Goal: Task Accomplishment & Management: Manage account settings

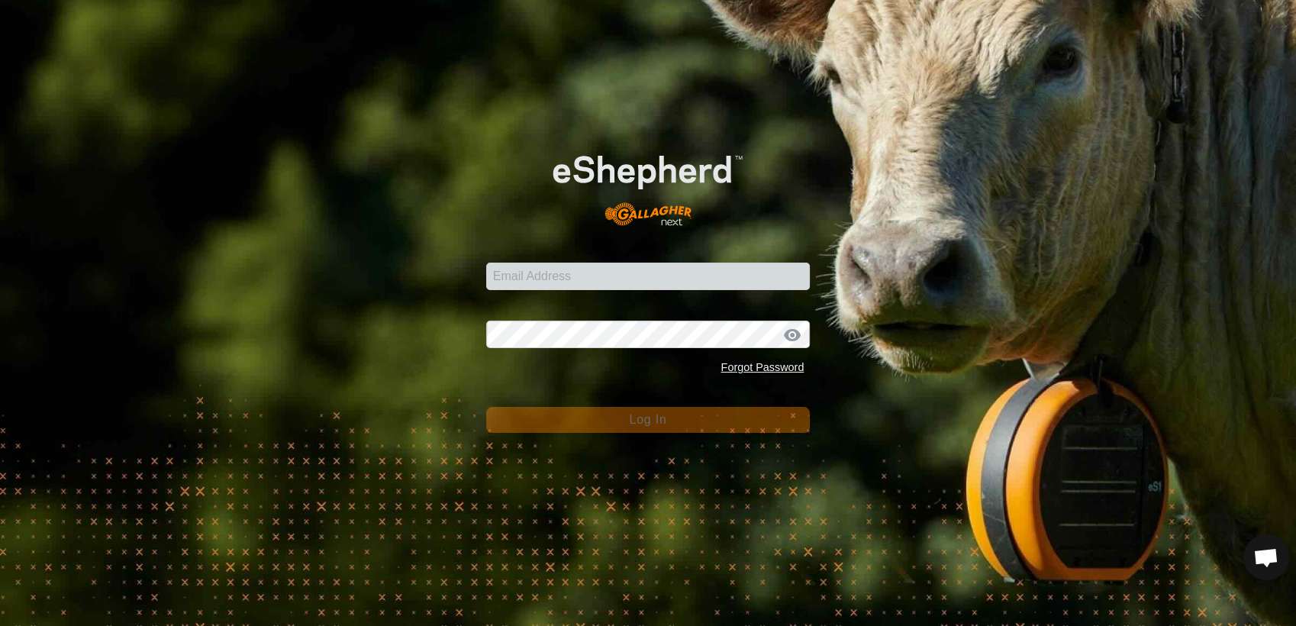
scroll to position [1217, 0]
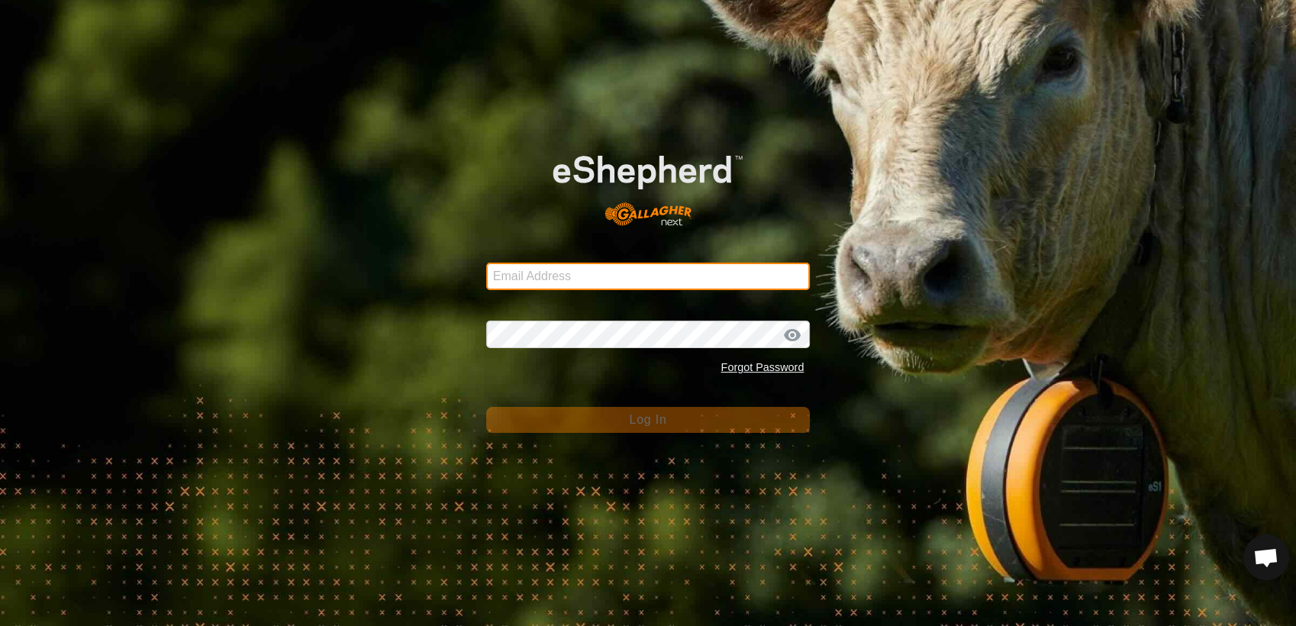
type input "[EMAIL_ADDRESS][DOMAIN_NAME]"
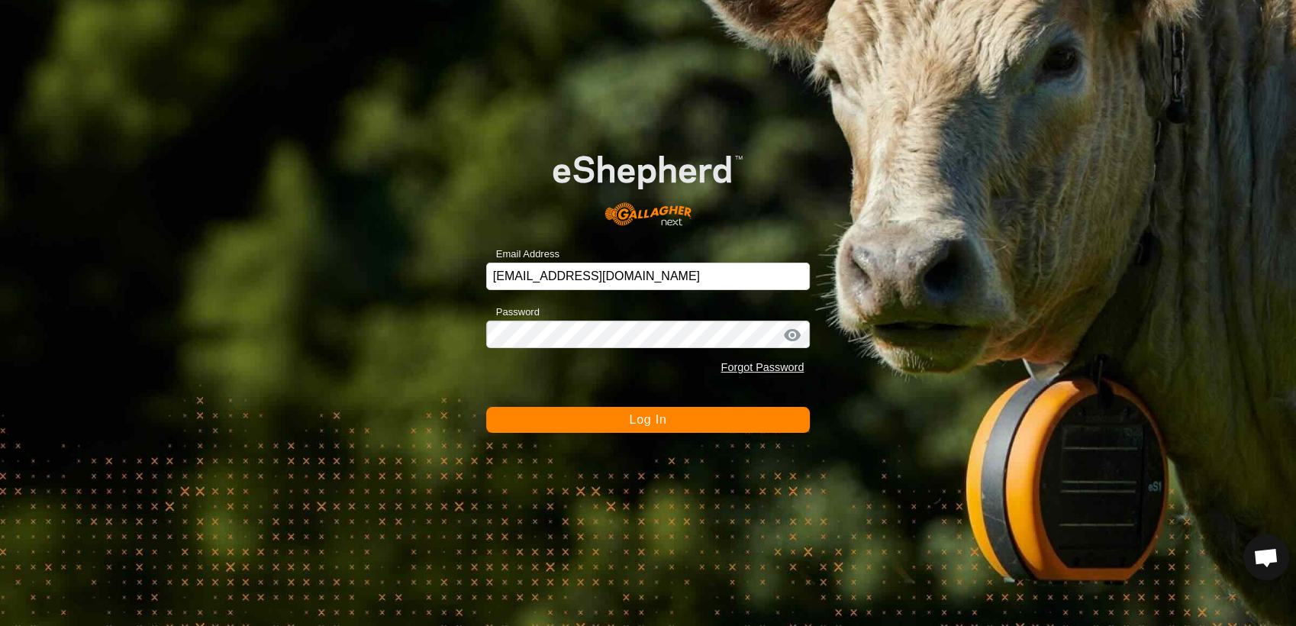
click at [497, 421] on button "Log In" at bounding box center [648, 420] width 324 height 26
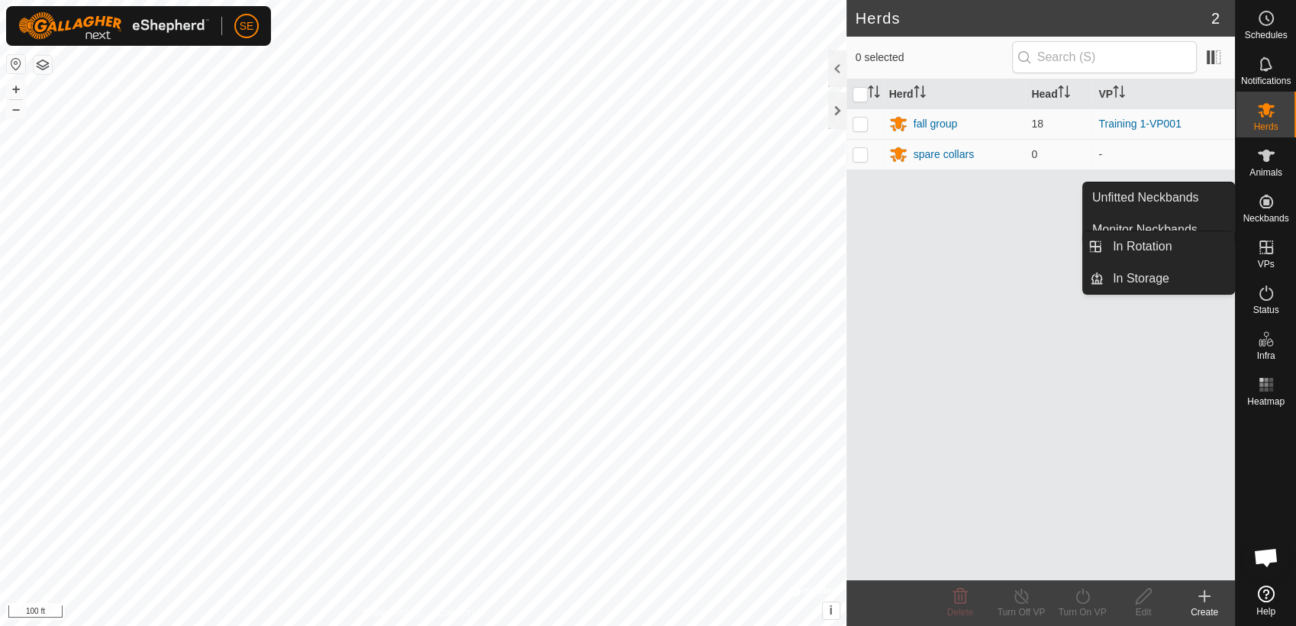
click at [1268, 253] on icon at bounding box center [1266, 247] width 14 height 14
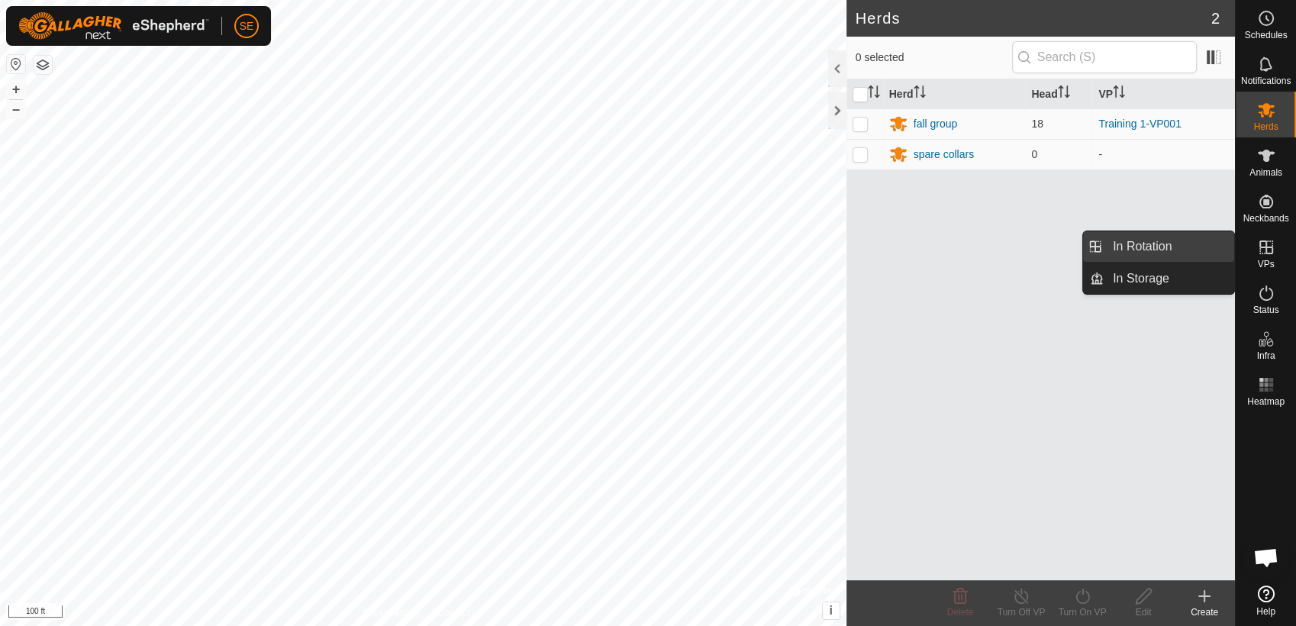
click at [1168, 250] on link "In Rotation" at bounding box center [1169, 246] width 131 height 31
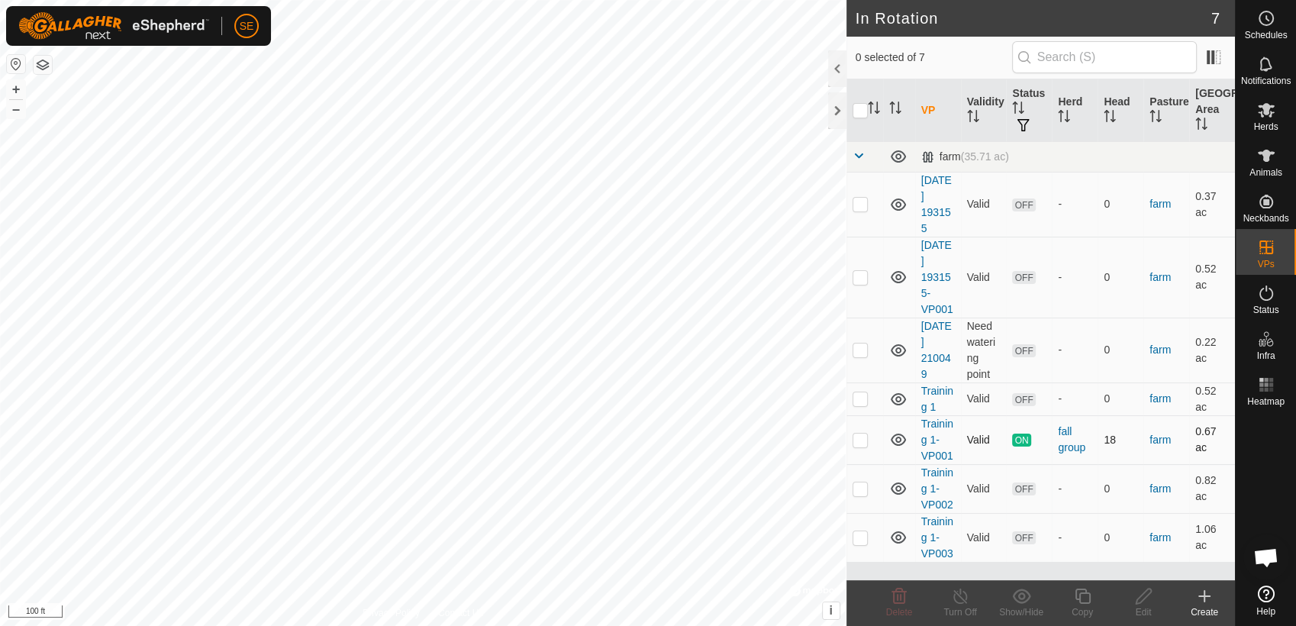
click at [864, 439] on p-checkbox at bounding box center [860, 440] width 15 height 12
checkbox input "false"
click at [856, 485] on p-checkbox at bounding box center [860, 488] width 15 height 12
checkbox input "false"
click at [865, 534] on p-checkbox at bounding box center [860, 537] width 15 height 12
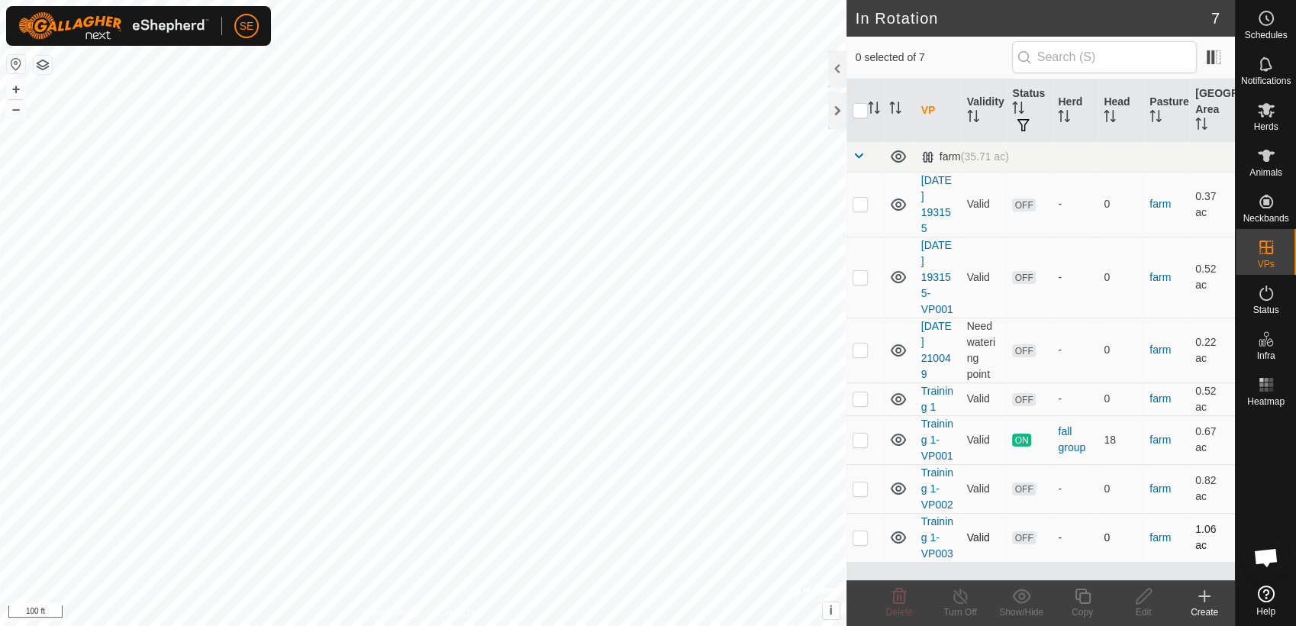
checkbox input "true"
click at [858, 492] on p-checkbox at bounding box center [860, 488] width 15 height 12
checkbox input "true"
click at [857, 532] on p-checkbox at bounding box center [860, 537] width 15 height 12
checkbox input "false"
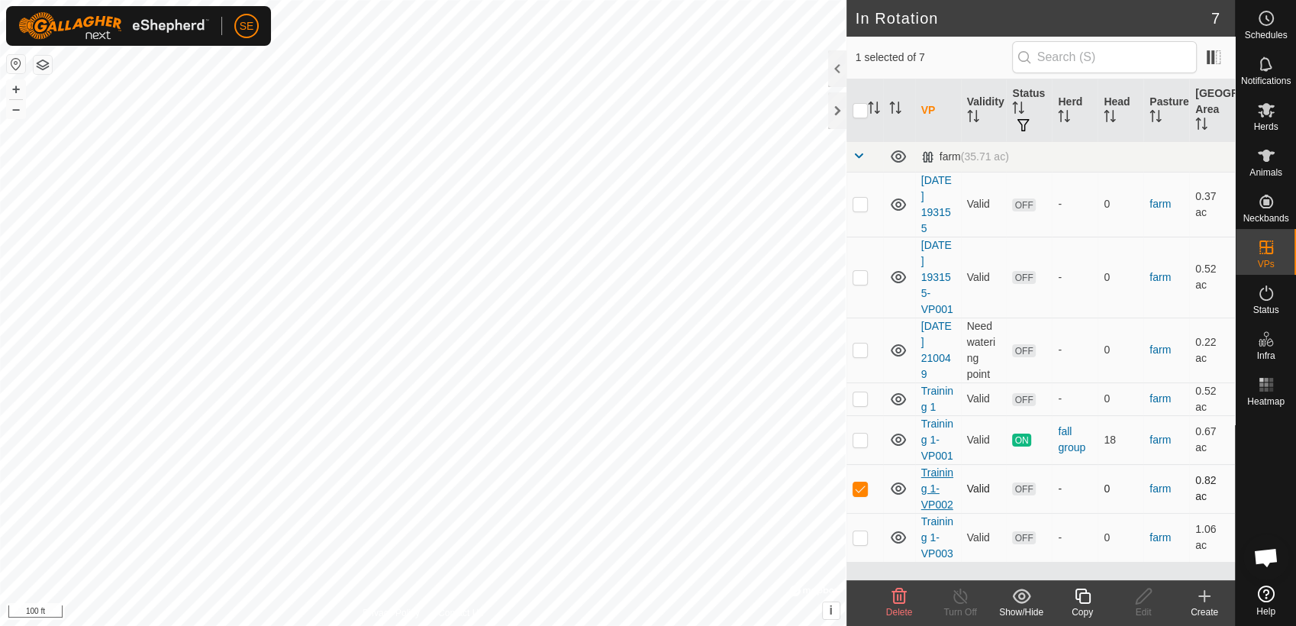
click at [938, 472] on link "Training 1-VP002" at bounding box center [937, 488] width 32 height 44
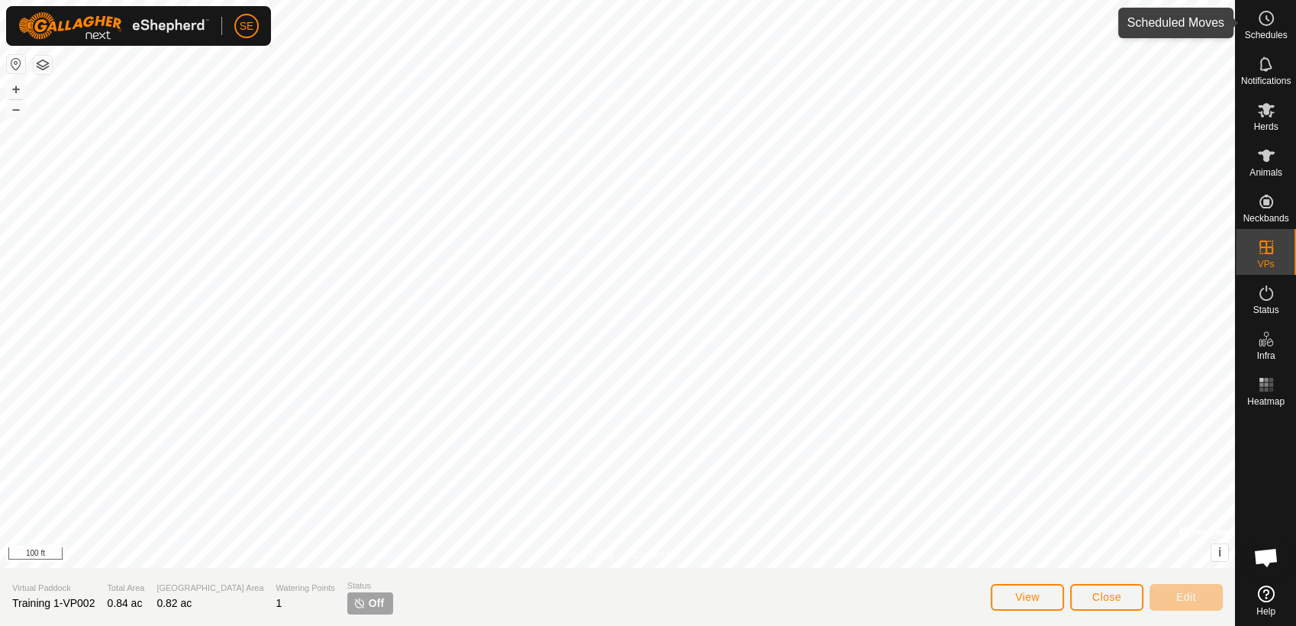
click at [1268, 21] on icon at bounding box center [1266, 18] width 18 height 18
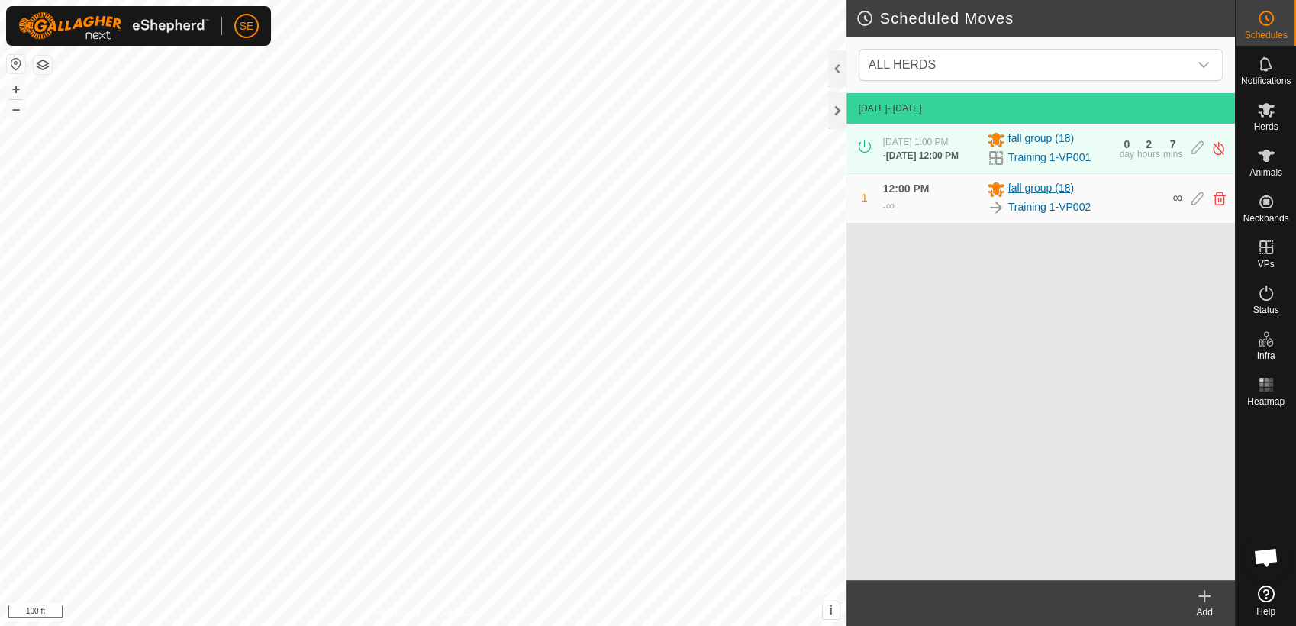
click at [1026, 194] on span "fall group (18)" at bounding box center [1041, 189] width 66 height 18
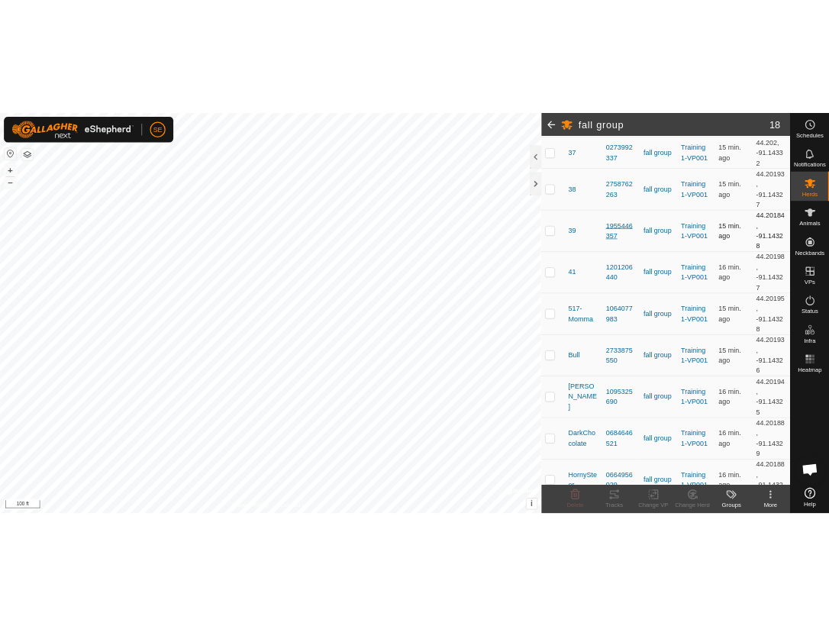
scroll to position [508, 0]
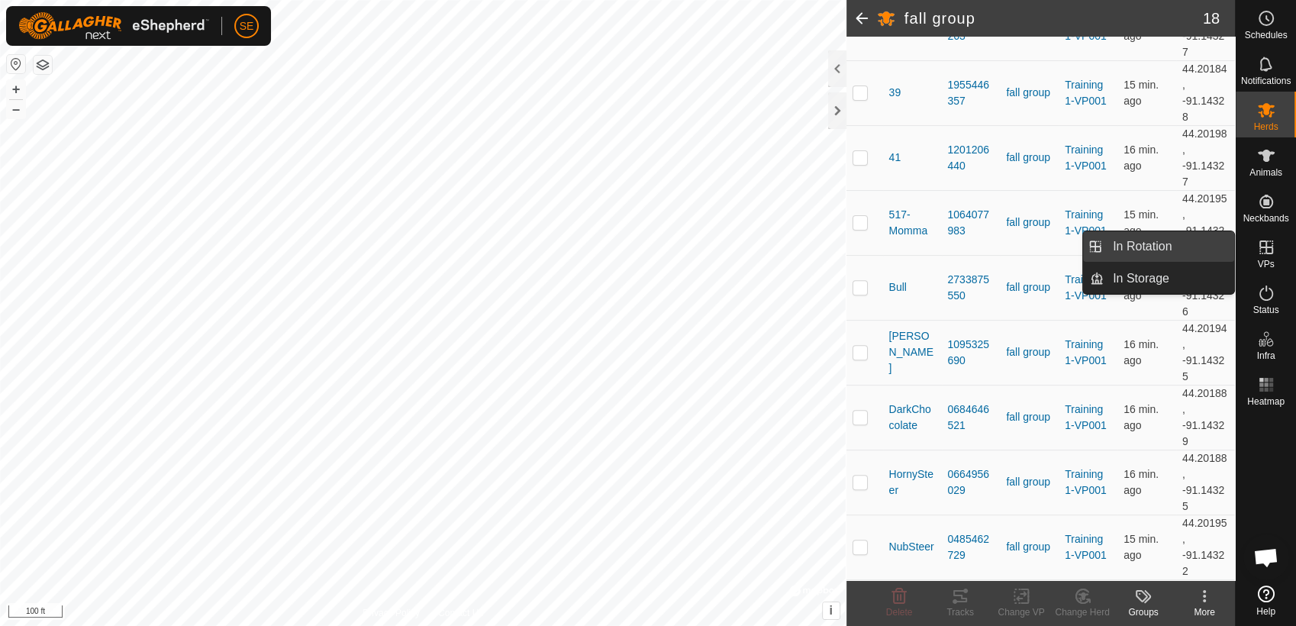
click at [1168, 243] on link "In Rotation" at bounding box center [1169, 246] width 131 height 31
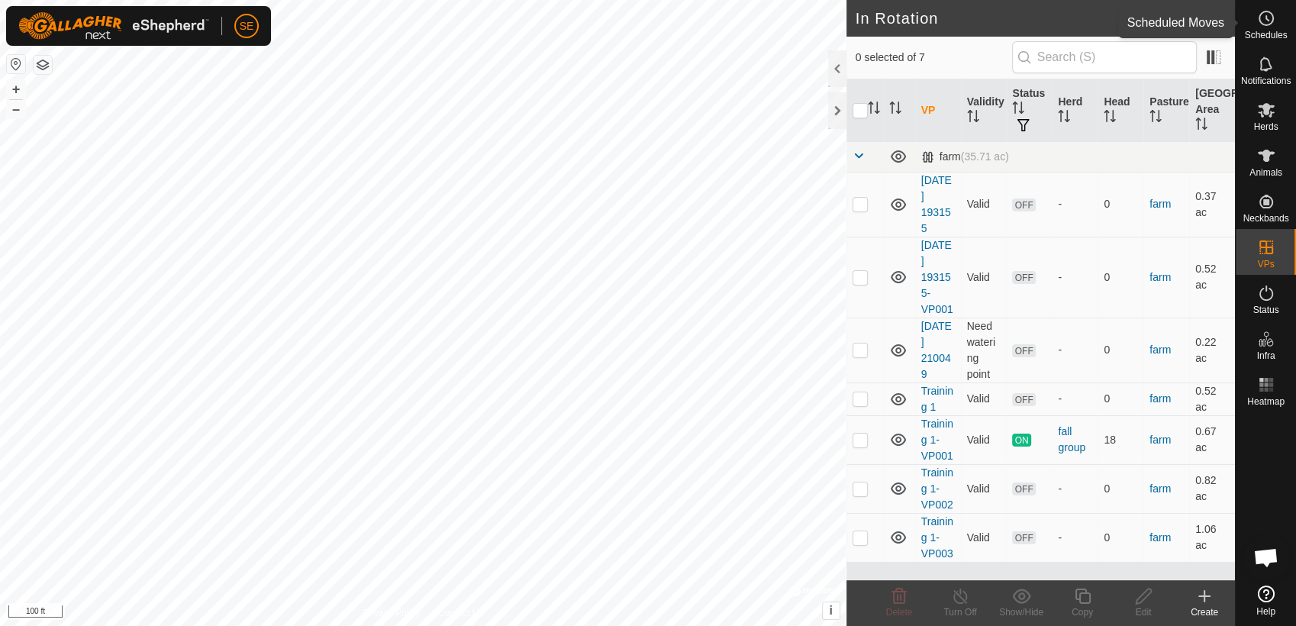
click at [1271, 17] on icon at bounding box center [1266, 18] width 18 height 18
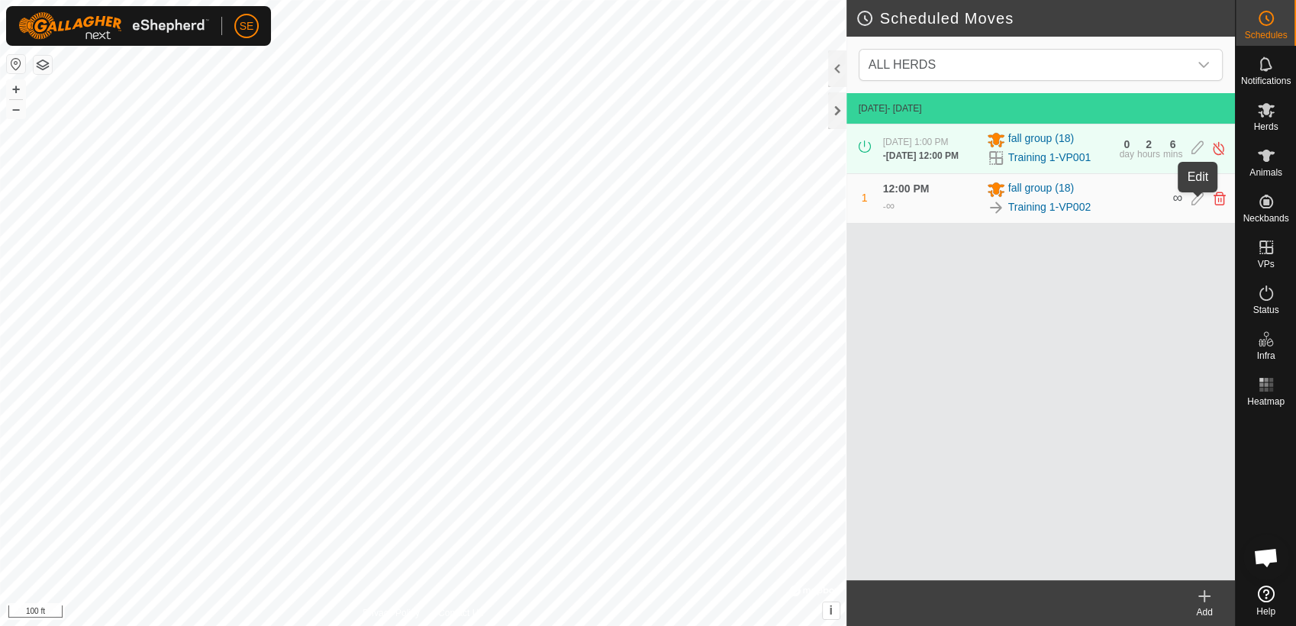
click at [1200, 202] on icon at bounding box center [1197, 199] width 12 height 14
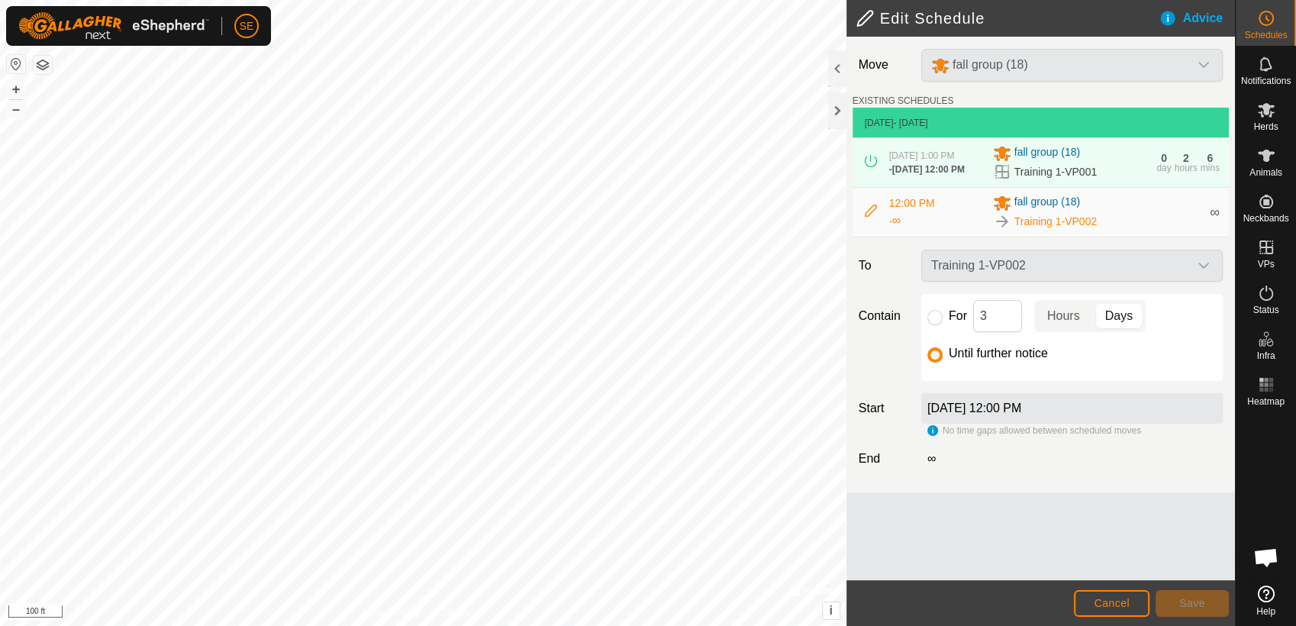
click at [1056, 410] on div "[DATE] 12:00 PM" at bounding box center [1071, 408] width 301 height 31
click at [1021, 410] on label "[DATE] 12:00 PM" at bounding box center [974, 407] width 94 height 13
click at [940, 164] on span "[DATE] 12:00 PM" at bounding box center [928, 169] width 73 height 11
click at [965, 408] on label "[DATE] 12:00 PM" at bounding box center [974, 407] width 94 height 13
click at [965, 411] on label "[DATE] 12:00 PM" at bounding box center [974, 407] width 94 height 13
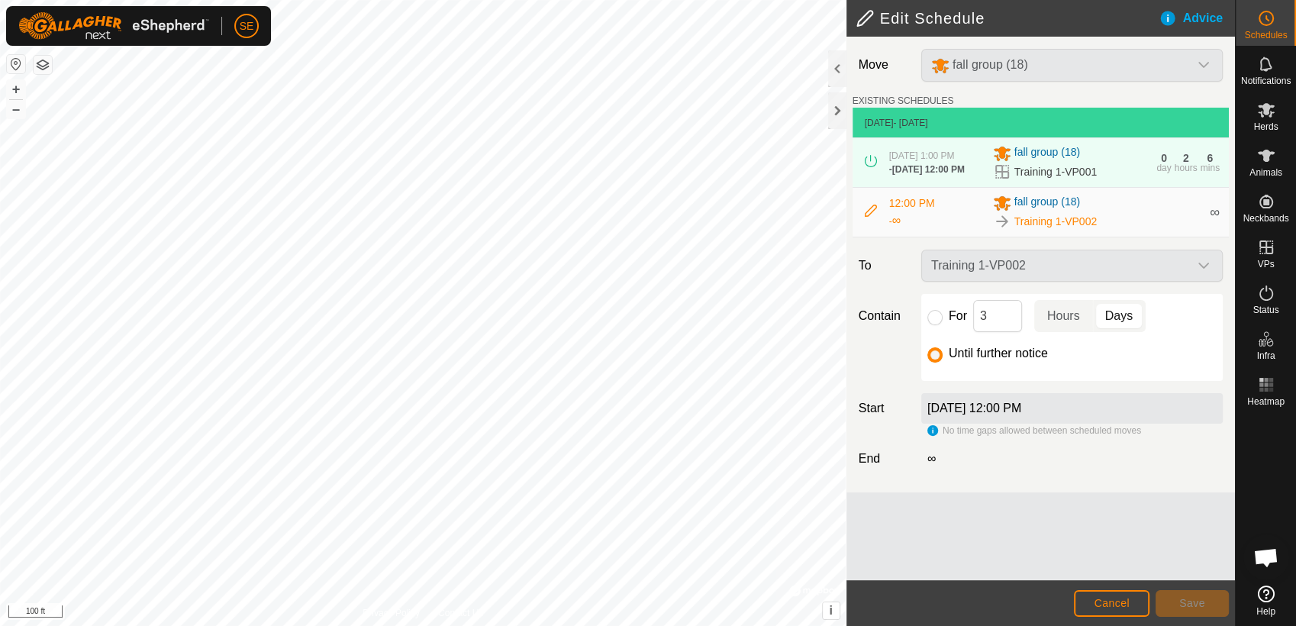
click at [1116, 414] on div "[DATE] 12:00 PM" at bounding box center [1071, 408] width 301 height 31
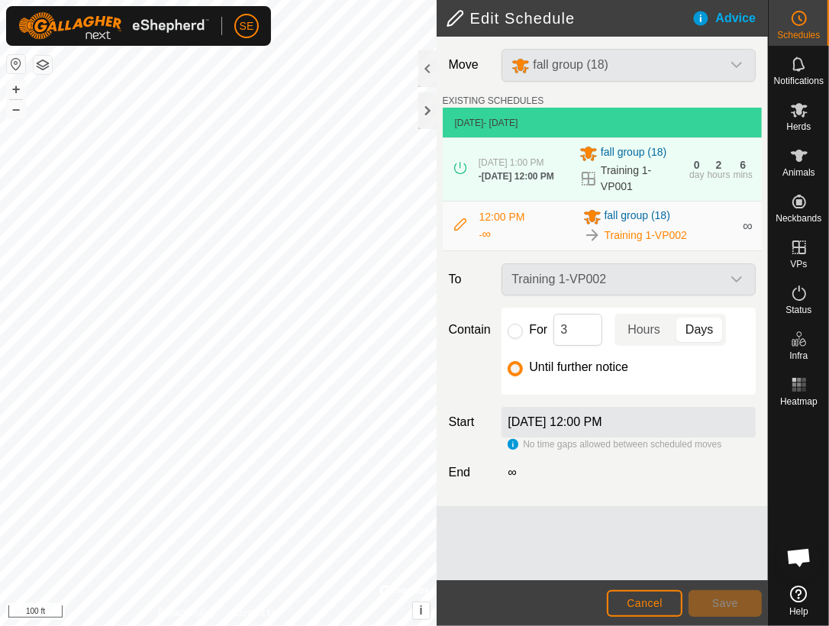
click at [459, 224] on icon at bounding box center [461, 224] width 12 height 12
click at [493, 215] on span "12:00 PM" at bounding box center [502, 217] width 46 height 12
drag, startPoint x: 493, startPoint y: 215, endPoint x: 519, endPoint y: 230, distance: 29.7
click at [519, 230] on div "12:00 PM - ∞" at bounding box center [526, 226] width 95 height 34
click at [601, 235] on div "Training 1-VP002" at bounding box center [658, 235] width 151 height 18
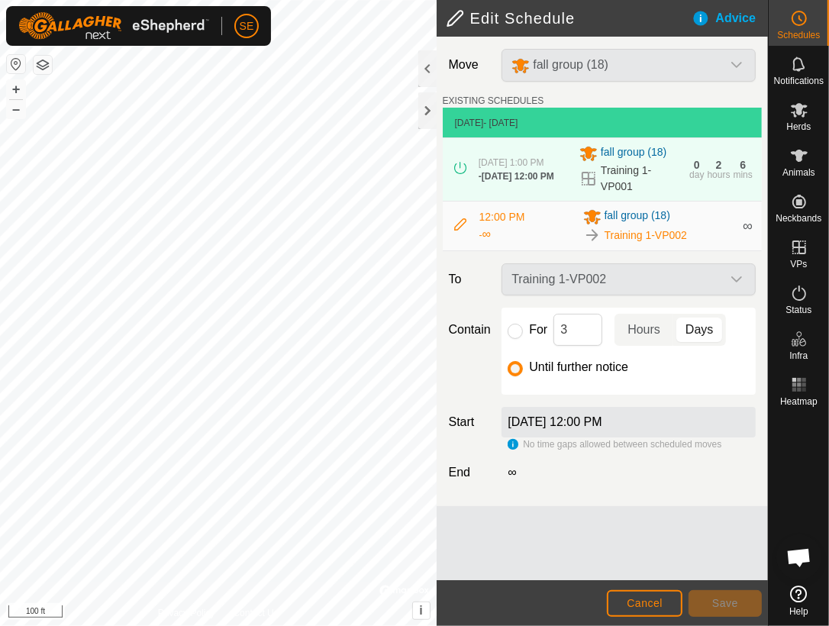
click at [647, 237] on span "Training 1-VP002" at bounding box center [645, 235] width 82 height 16
click at [635, 214] on span "fall group (18)" at bounding box center [637, 217] width 66 height 18
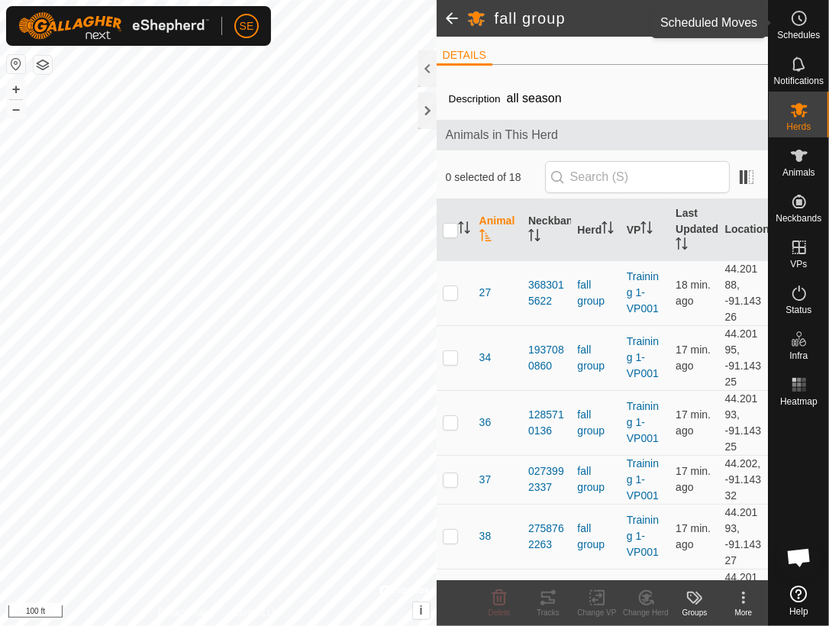
click at [800, 21] on icon at bounding box center [799, 18] width 18 height 18
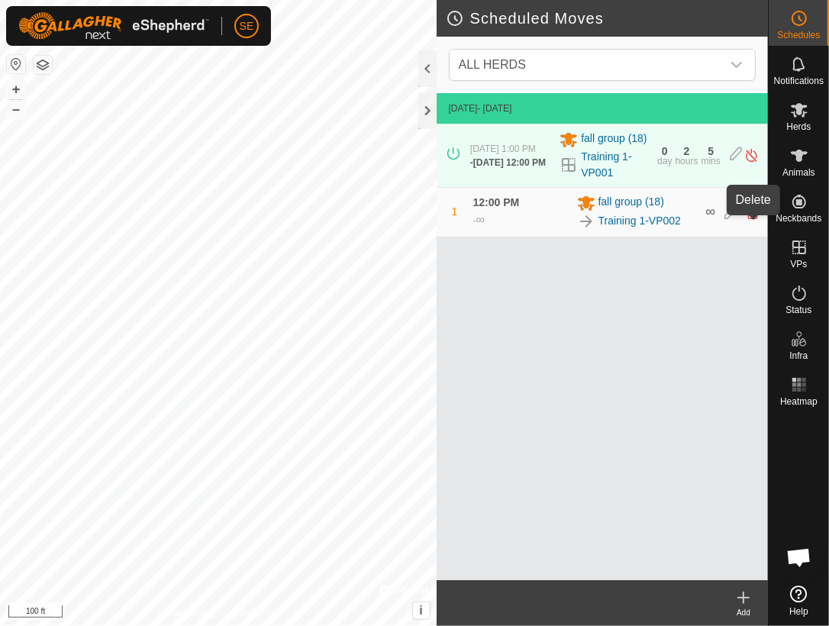
click at [754, 219] on icon at bounding box center [752, 212] width 12 height 14
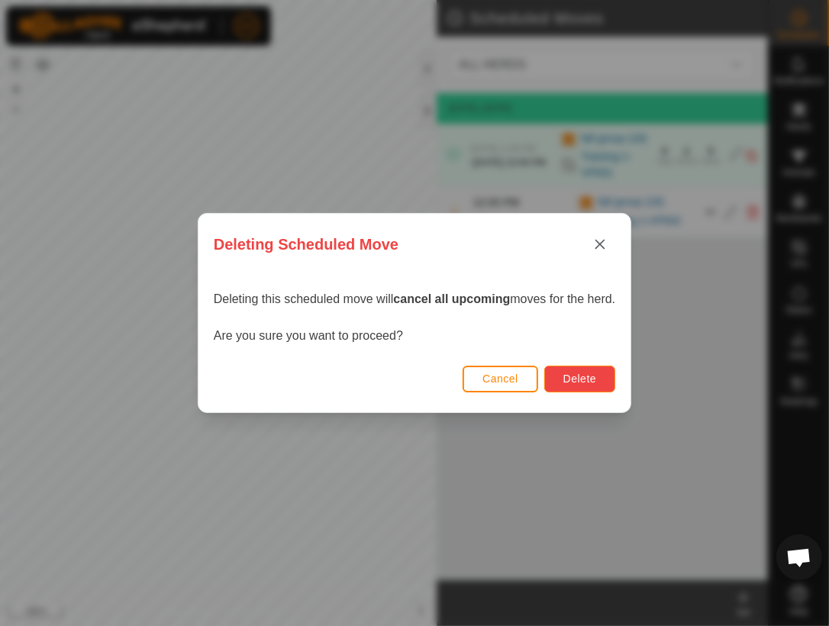
click at [574, 378] on span "Delete" at bounding box center [579, 378] width 33 height 12
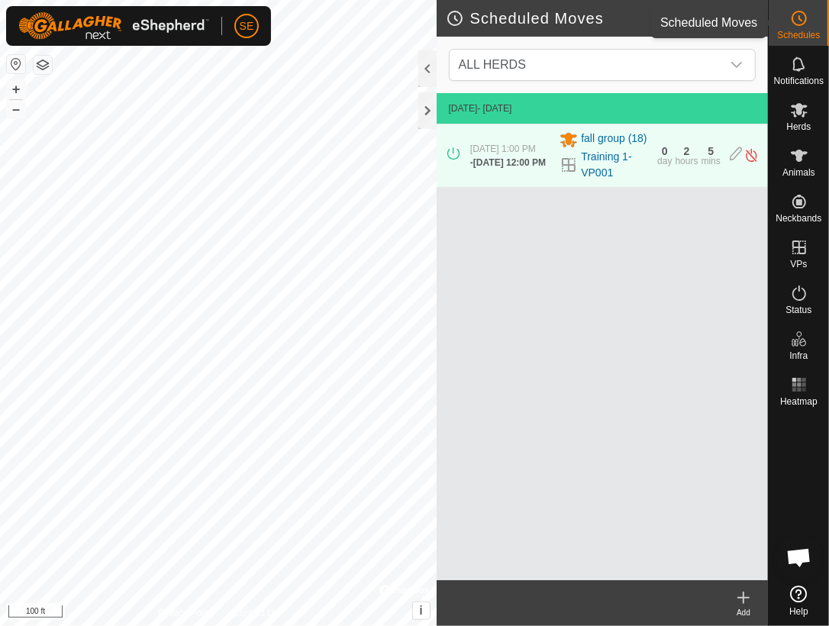
click at [795, 19] on icon at bounding box center [799, 18] width 18 height 18
click at [742, 600] on icon at bounding box center [743, 597] width 18 height 18
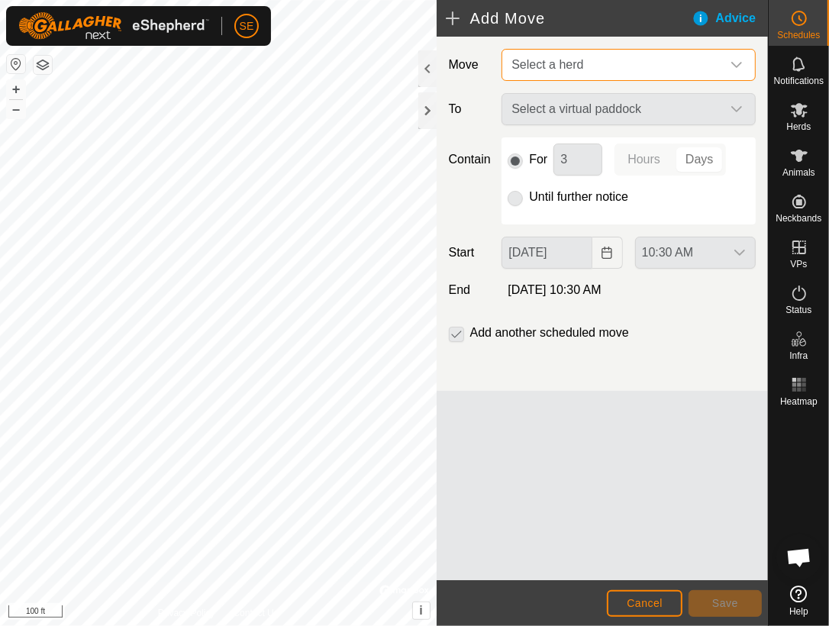
click at [556, 62] on span "Select a herd" at bounding box center [547, 64] width 72 height 13
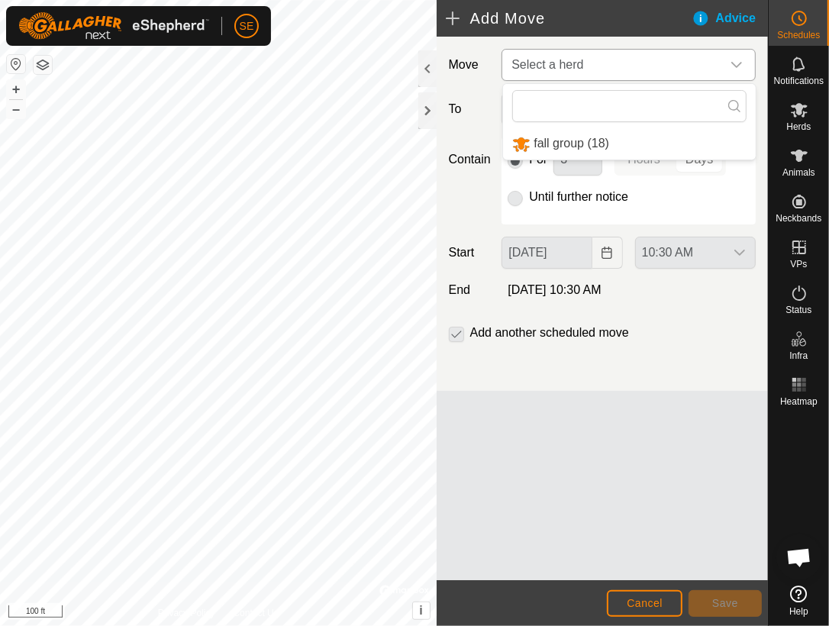
click at [566, 141] on li "fall group (18)" at bounding box center [629, 143] width 253 height 31
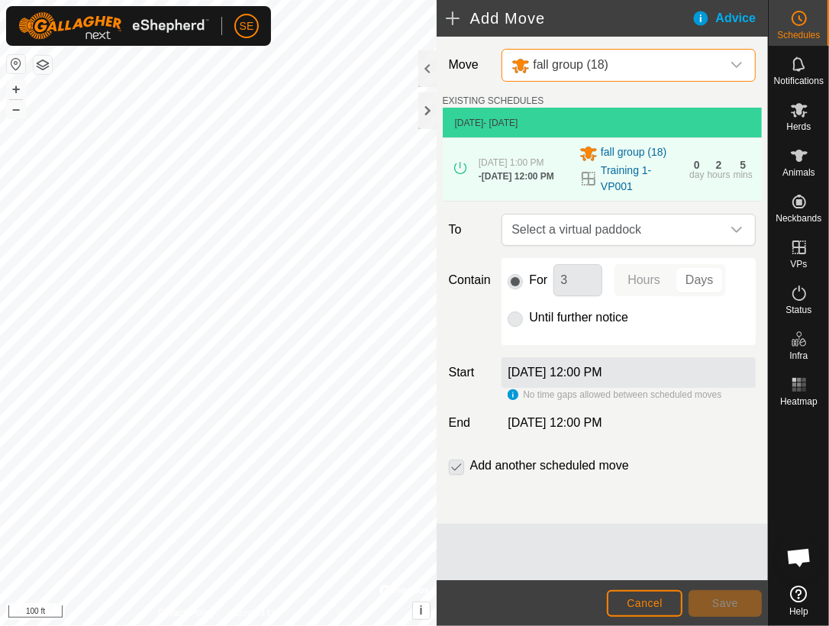
click at [518, 315] on p-radiobutton at bounding box center [515, 317] width 15 height 18
drag, startPoint x: 512, startPoint y: 316, endPoint x: 543, endPoint y: 240, distance: 81.5
click at [512, 314] on p-radiobutton at bounding box center [515, 317] width 15 height 18
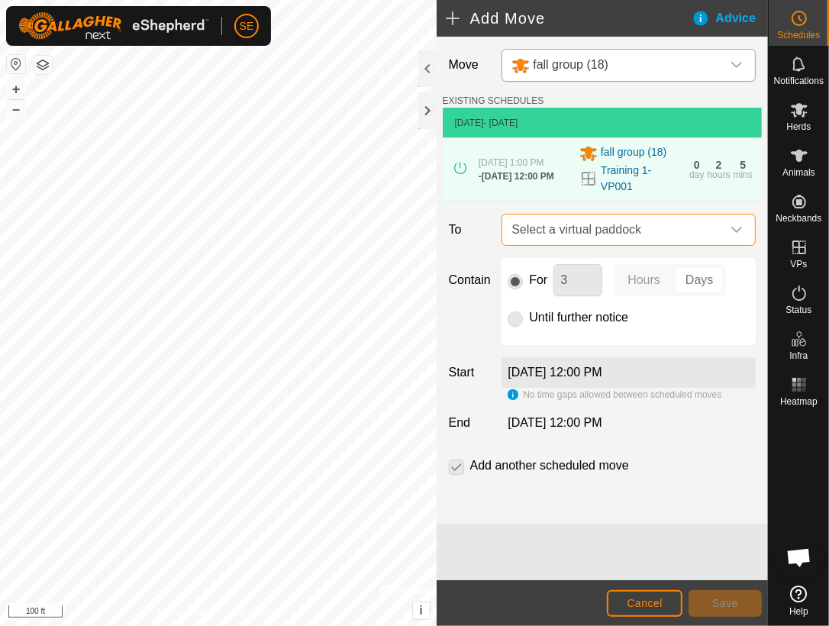
click at [546, 225] on span "Select a virtual paddock" at bounding box center [613, 229] width 216 height 31
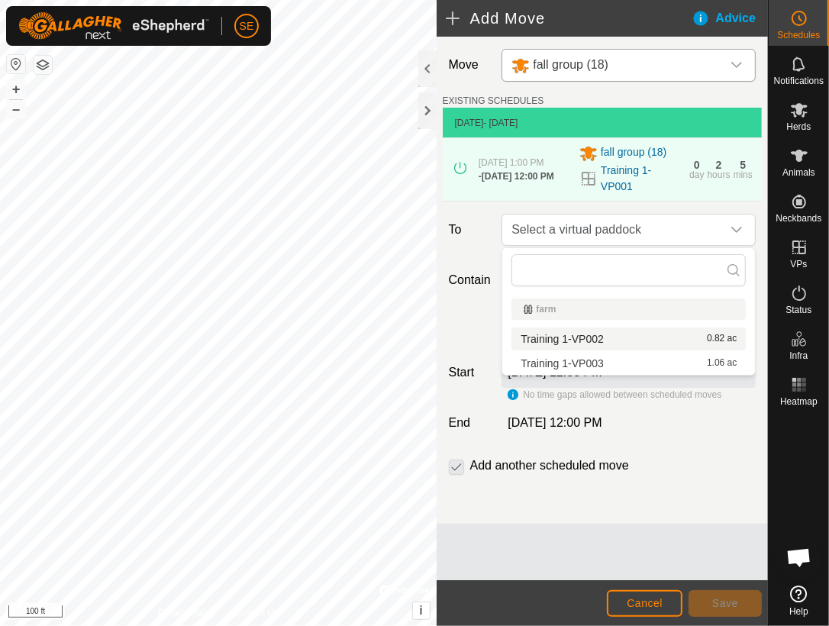
click at [546, 340] on li "Training 1-VP002 0.82 ac" at bounding box center [628, 338] width 234 height 23
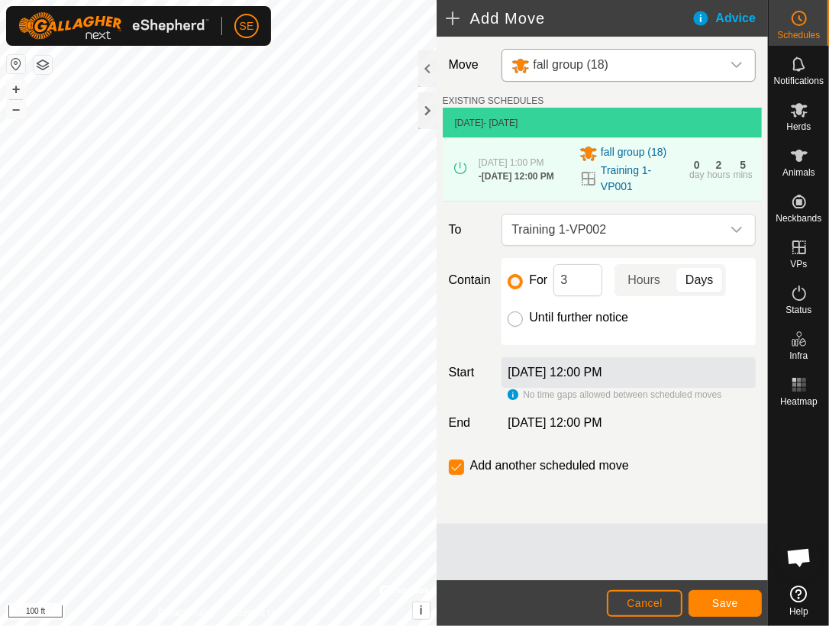
click at [520, 318] on input "Until further notice" at bounding box center [515, 318] width 15 height 15
radio input "true"
checkbox input "false"
click at [640, 379] on div "[DATE] 12:00 PM" at bounding box center [628, 372] width 254 height 31
click at [638, 373] on div "[DATE] 12:00 PM" at bounding box center [628, 372] width 254 height 31
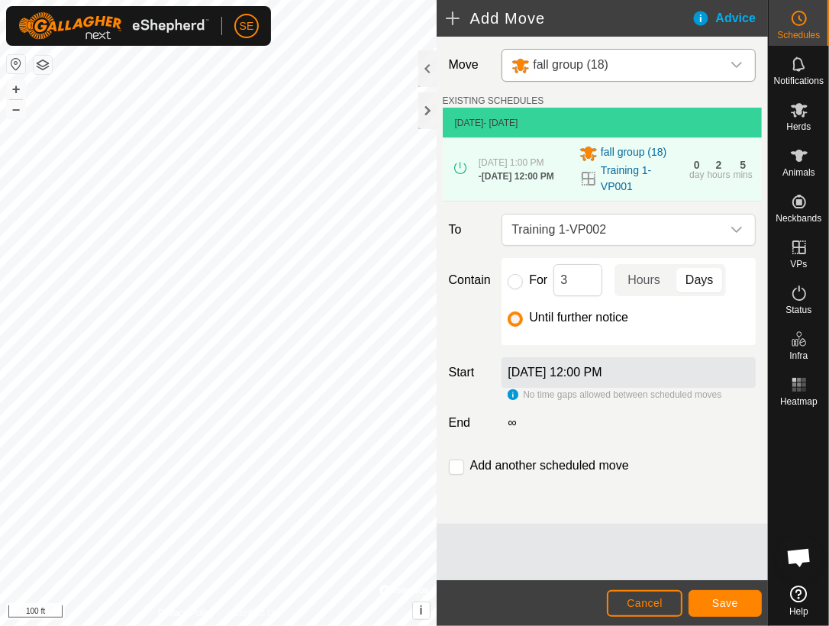
click at [601, 368] on label "[DATE] 12:00 PM" at bounding box center [555, 372] width 94 height 13
click at [601, 377] on label "[DATE] 12:00 PM" at bounding box center [555, 372] width 94 height 13
click at [460, 170] on icon at bounding box center [460, 168] width 12 height 12
click at [556, 377] on label "[DATE] 12:00 PM" at bounding box center [555, 372] width 94 height 13
click at [656, 605] on span "Cancel" at bounding box center [645, 603] width 36 height 12
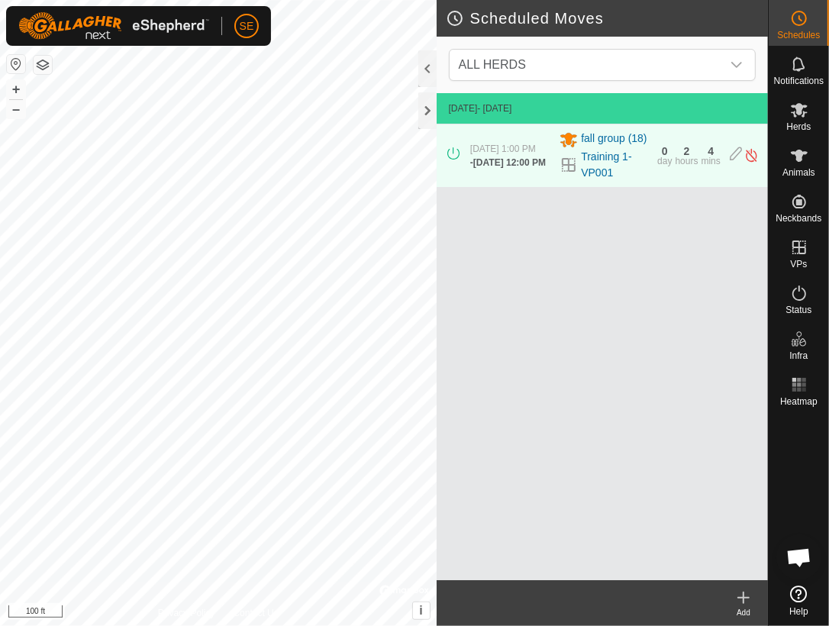
click at [452, 160] on icon at bounding box center [453, 153] width 12 height 12
click at [753, 162] on img at bounding box center [751, 155] width 15 height 16
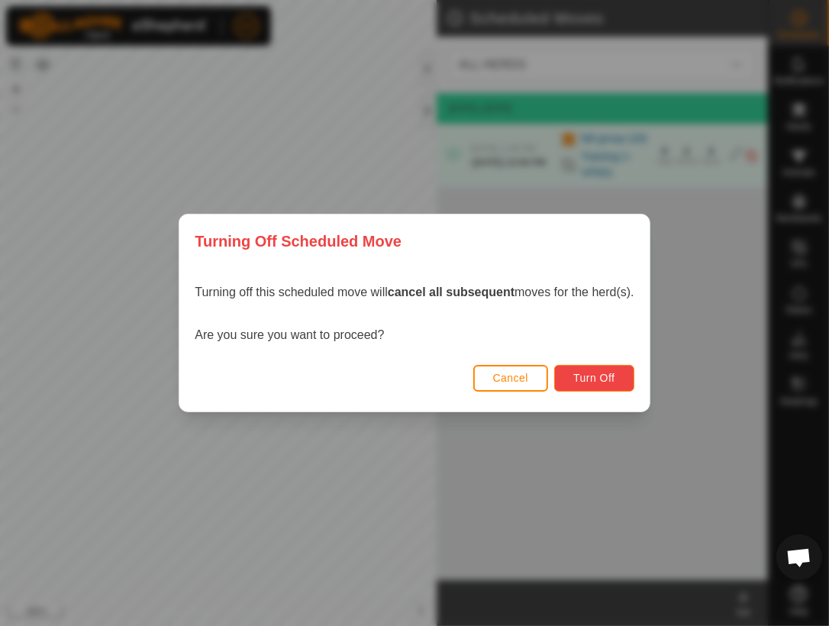
click at [580, 376] on span "Turn Off" at bounding box center [594, 378] width 42 height 12
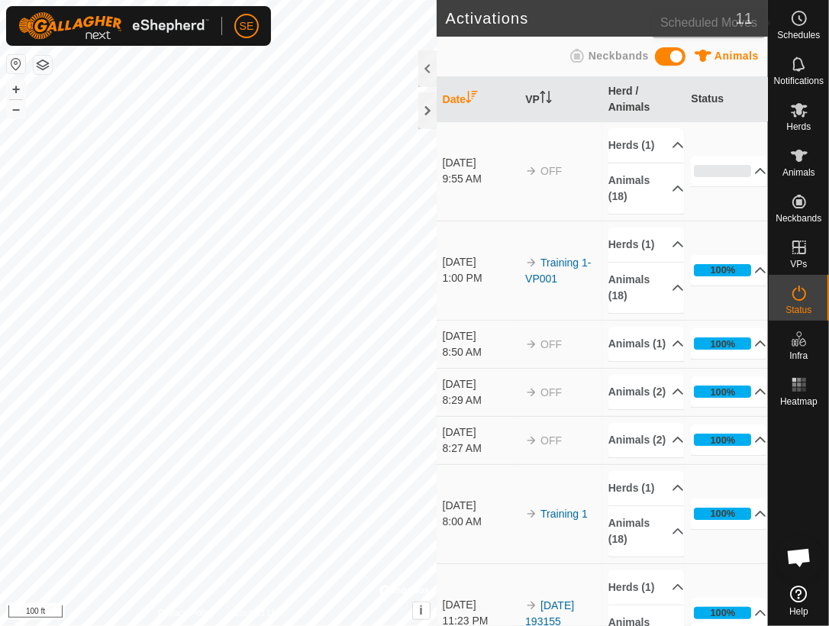
click at [795, 17] on icon at bounding box center [799, 18] width 18 height 18
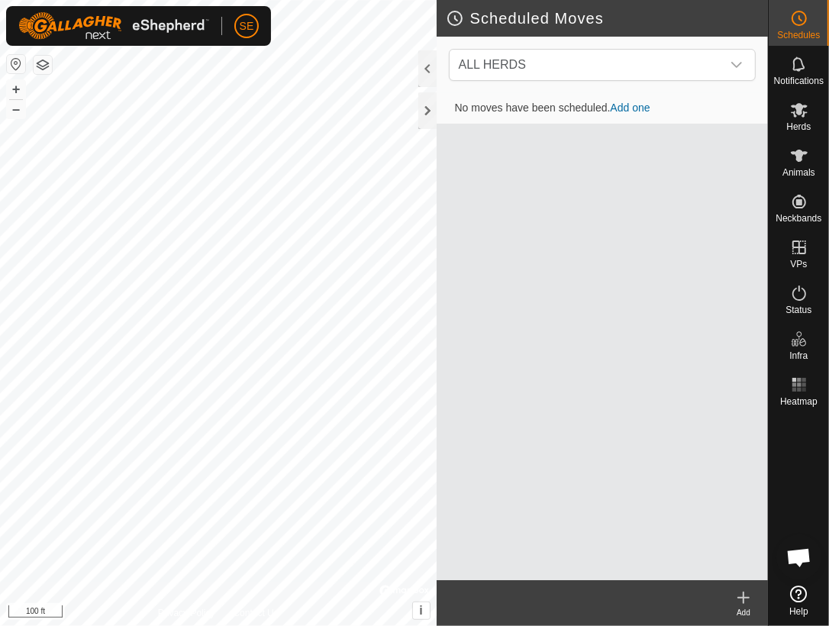
click at [630, 102] on link "Add one" at bounding box center [631, 108] width 40 height 12
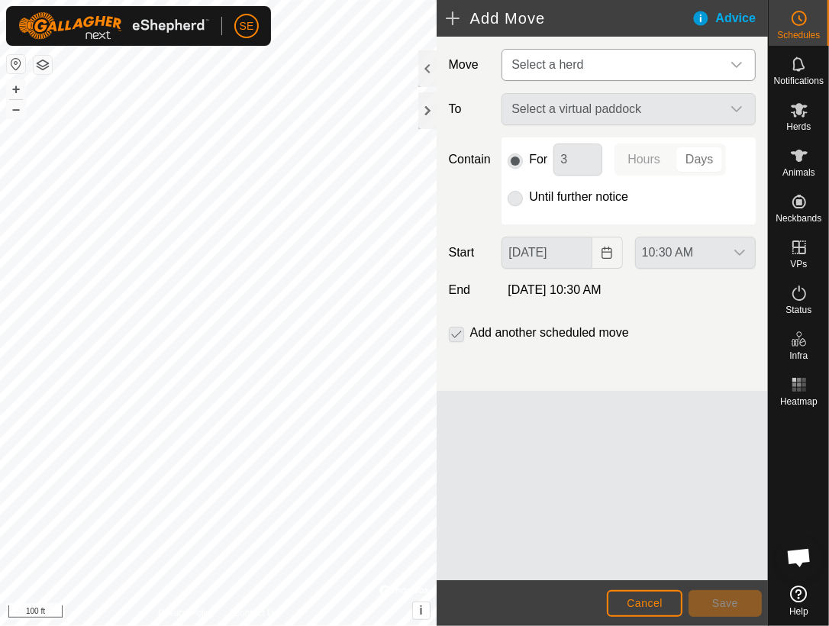
click at [631, 66] on span "Select a herd" at bounding box center [613, 65] width 216 height 31
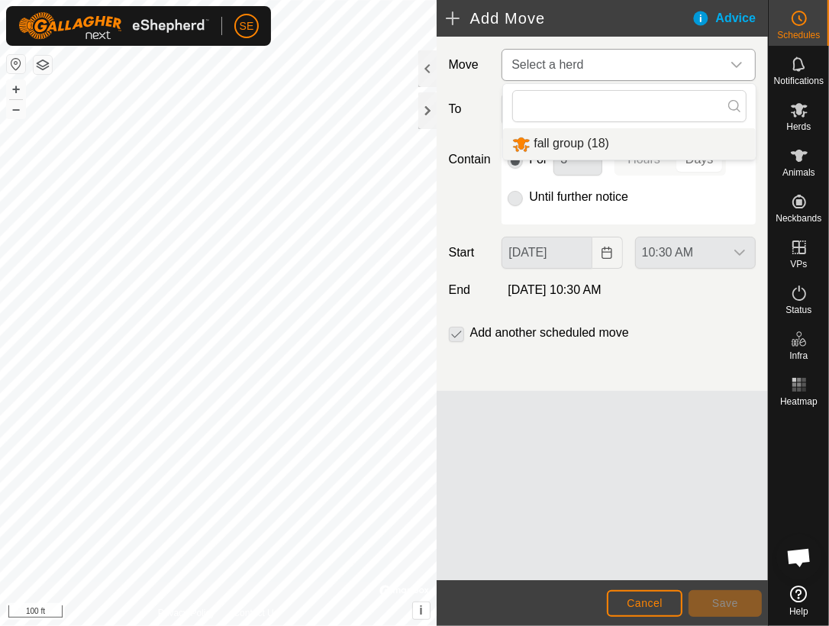
click at [583, 140] on li "fall group (18)" at bounding box center [629, 143] width 253 height 31
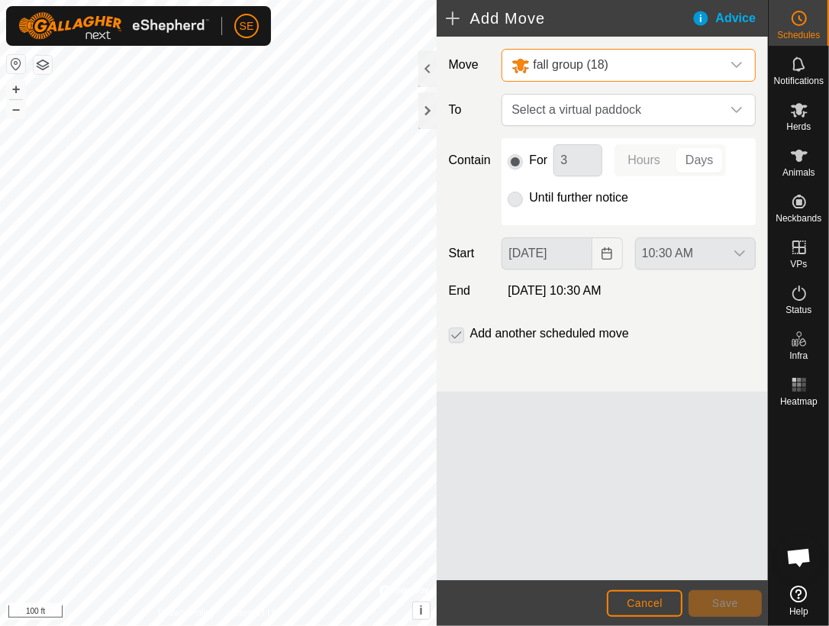
click at [516, 196] on p-radiobutton at bounding box center [515, 198] width 15 height 18
click at [515, 201] on p-radiobutton at bounding box center [515, 198] width 15 height 18
click at [553, 107] on span "Select a virtual paddock" at bounding box center [613, 110] width 216 height 31
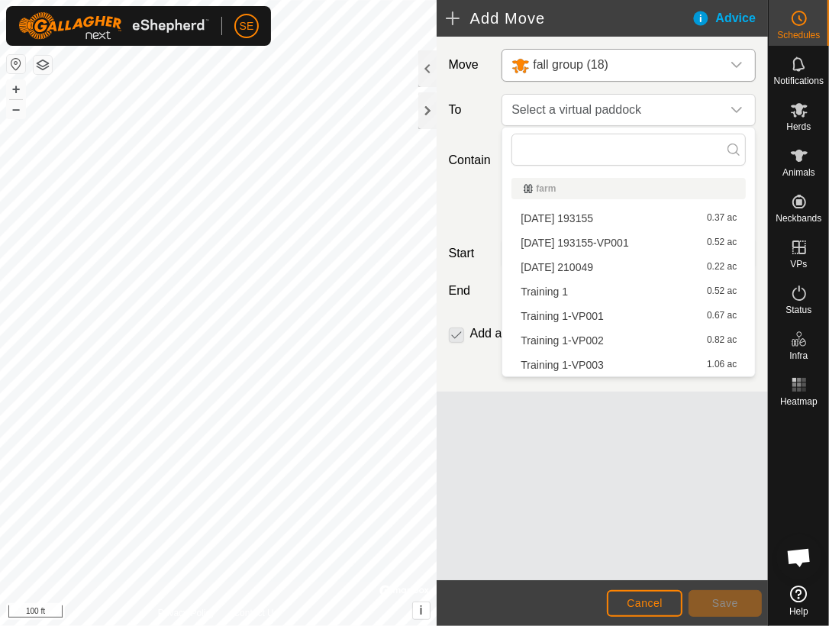
click at [543, 342] on li "Training 1-VP002 0.82 ac" at bounding box center [628, 340] width 234 height 23
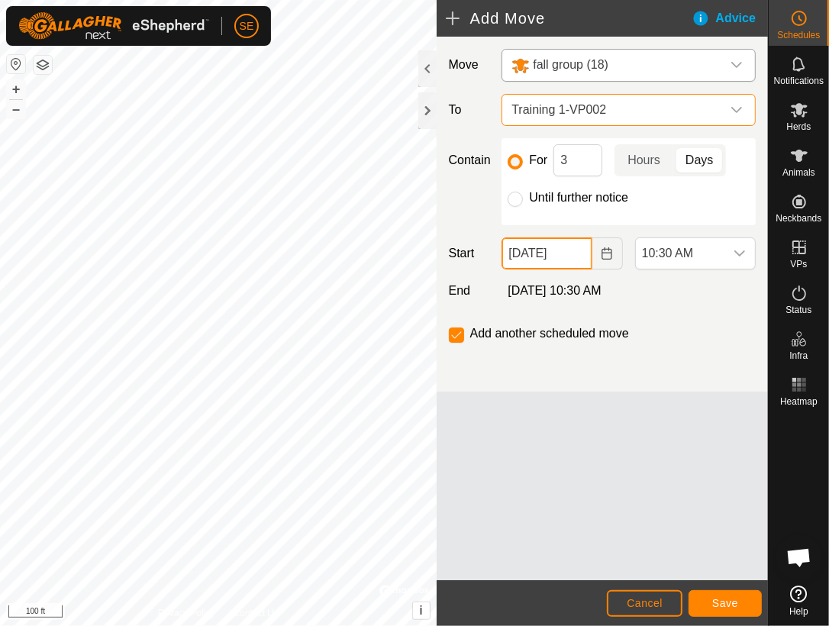
click at [589, 251] on input "[DATE]" at bounding box center [546, 253] width 90 height 32
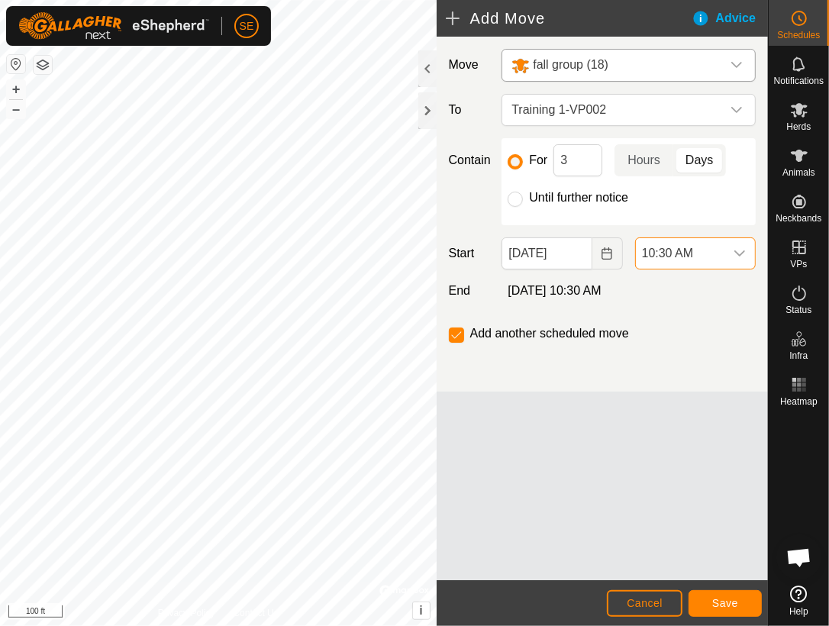
click at [713, 252] on span "10:30 AM" at bounding box center [680, 253] width 89 height 31
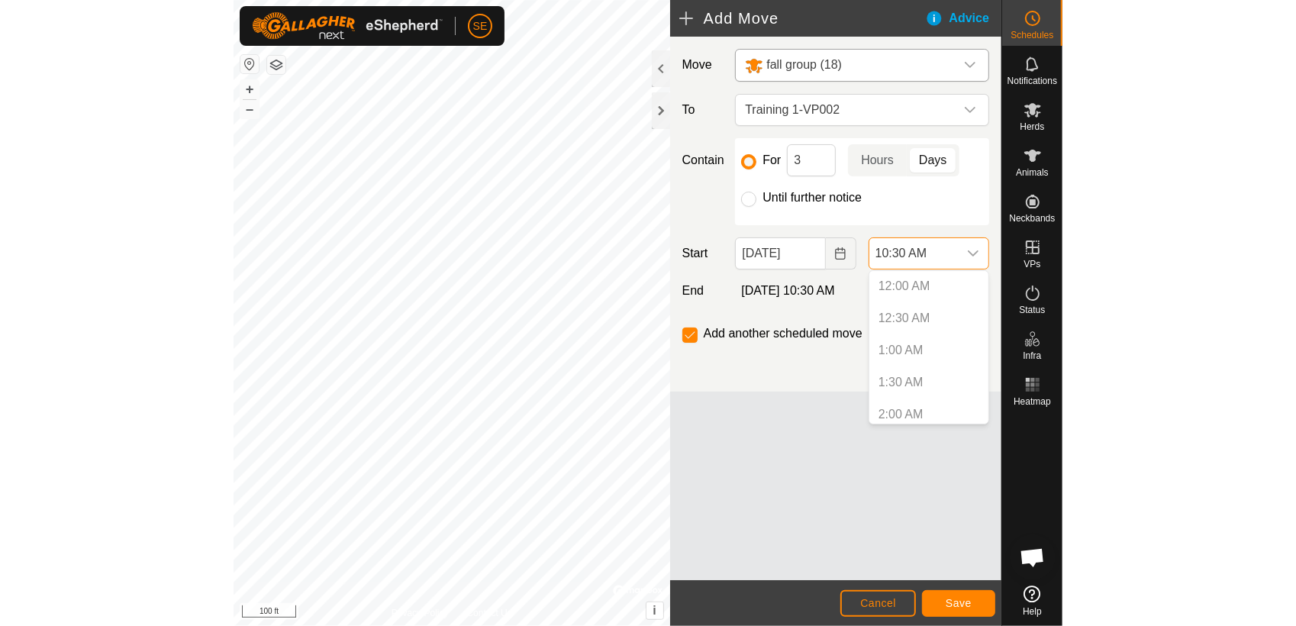
scroll to position [550, 0]
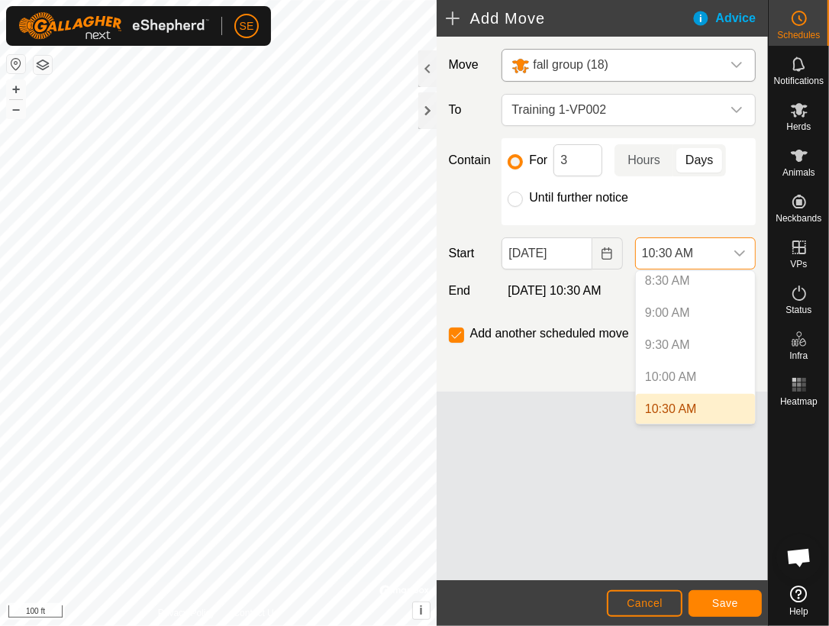
click at [703, 258] on span "10:30 AM" at bounding box center [680, 253] width 89 height 31
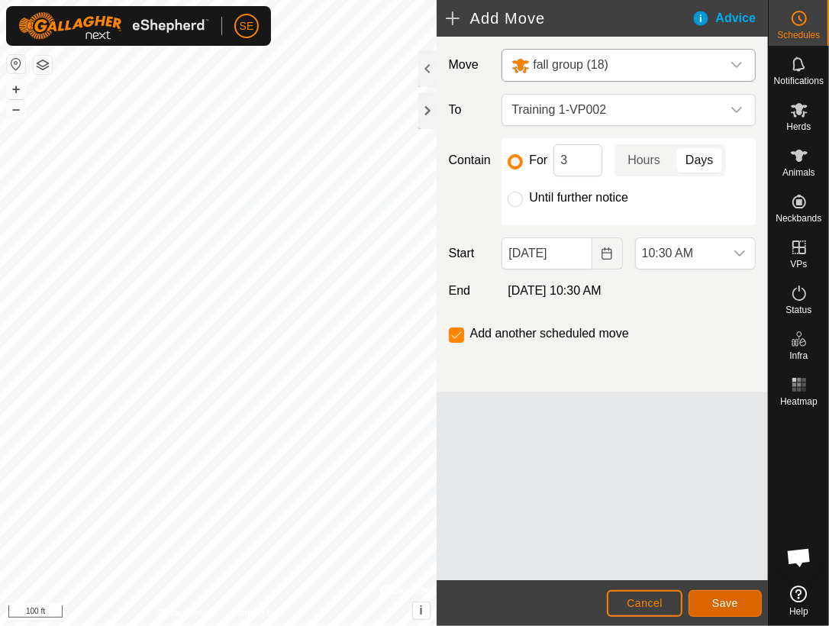
click at [720, 600] on span "Save" at bounding box center [725, 603] width 26 height 12
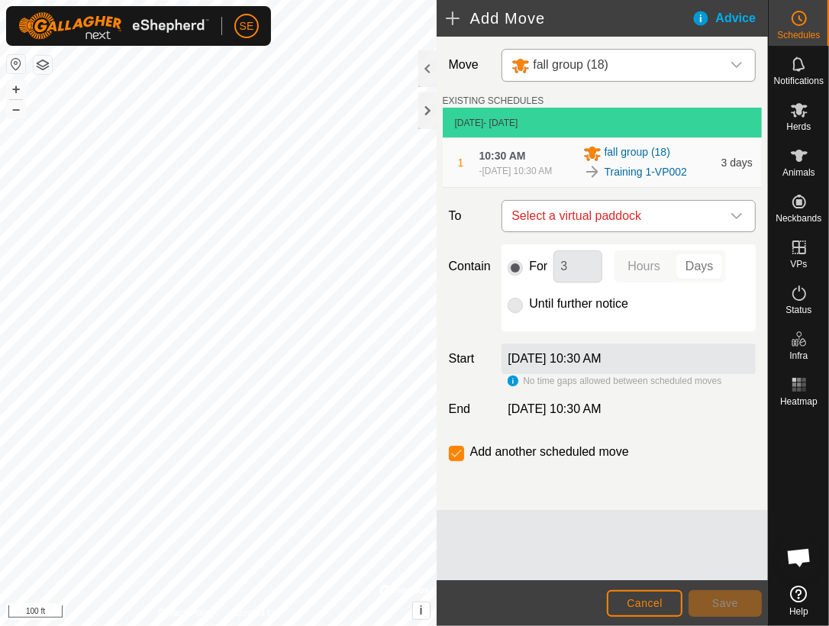
click at [611, 206] on span "Select a virtual paddock" at bounding box center [613, 216] width 216 height 31
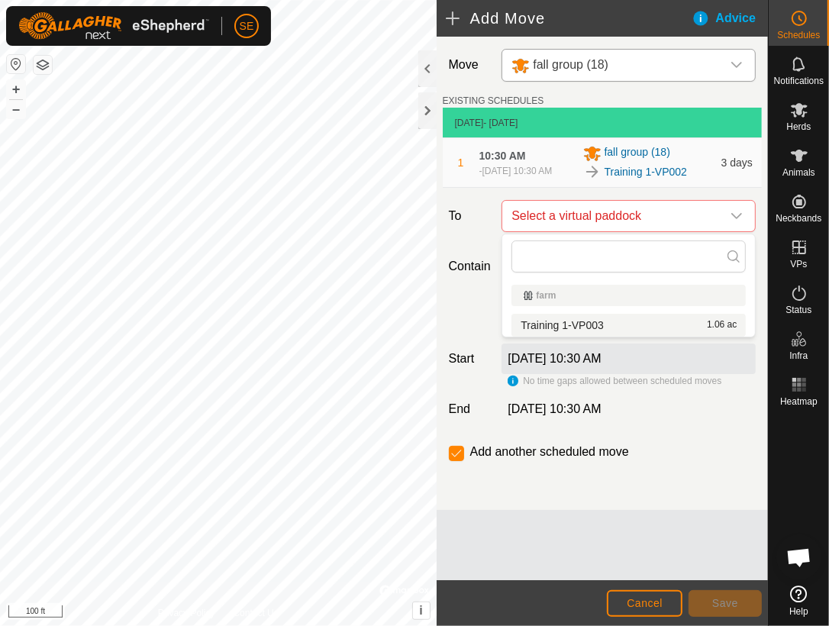
click at [701, 446] on div "Add another scheduled move" at bounding box center [602, 458] width 319 height 31
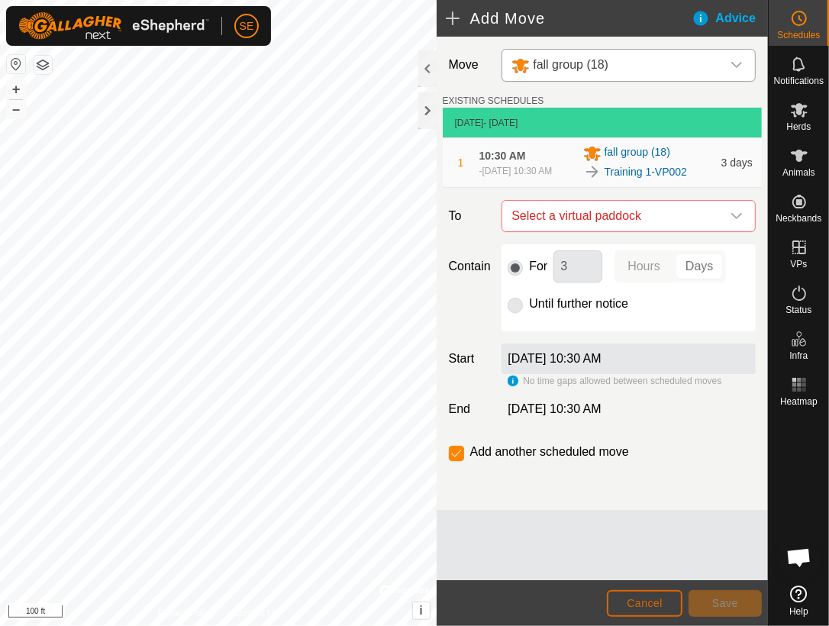
click at [650, 604] on span "Cancel" at bounding box center [645, 603] width 36 height 12
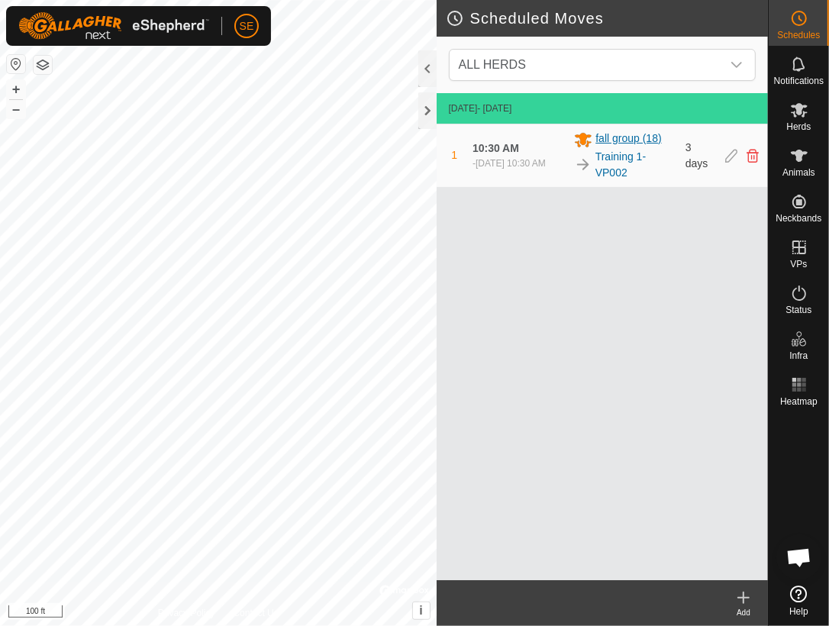
click at [605, 137] on span "fall group (18)" at bounding box center [628, 140] width 66 height 18
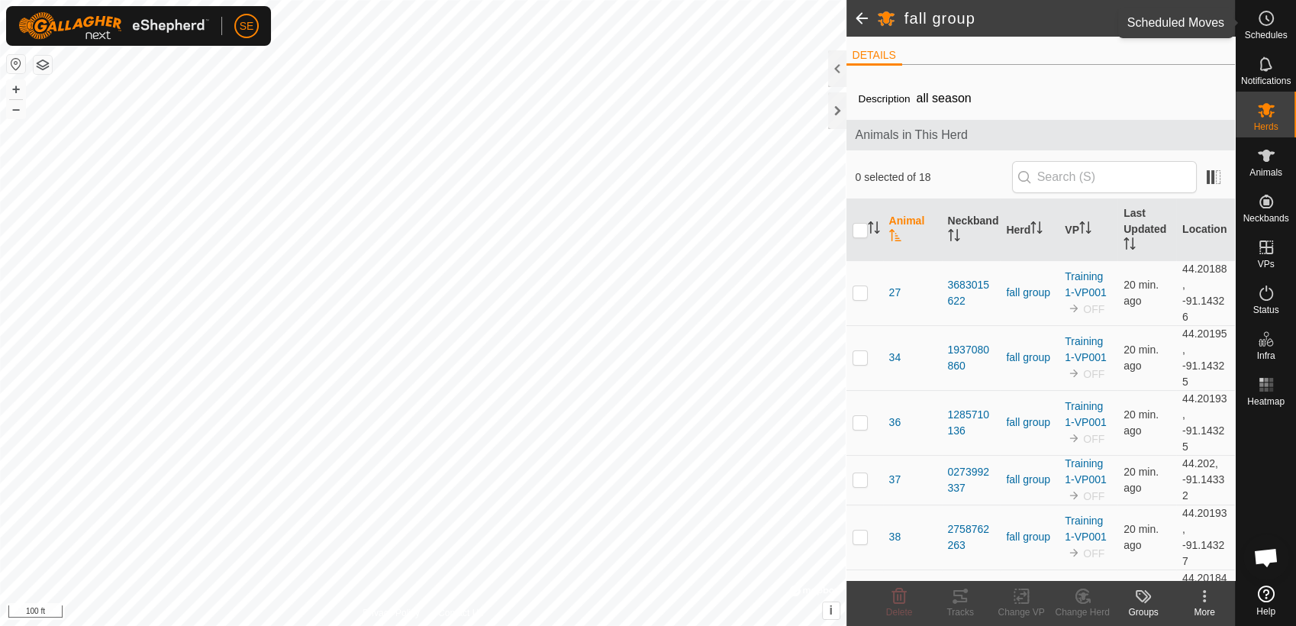
click at [1258, 21] on icon at bounding box center [1266, 18] width 18 height 18
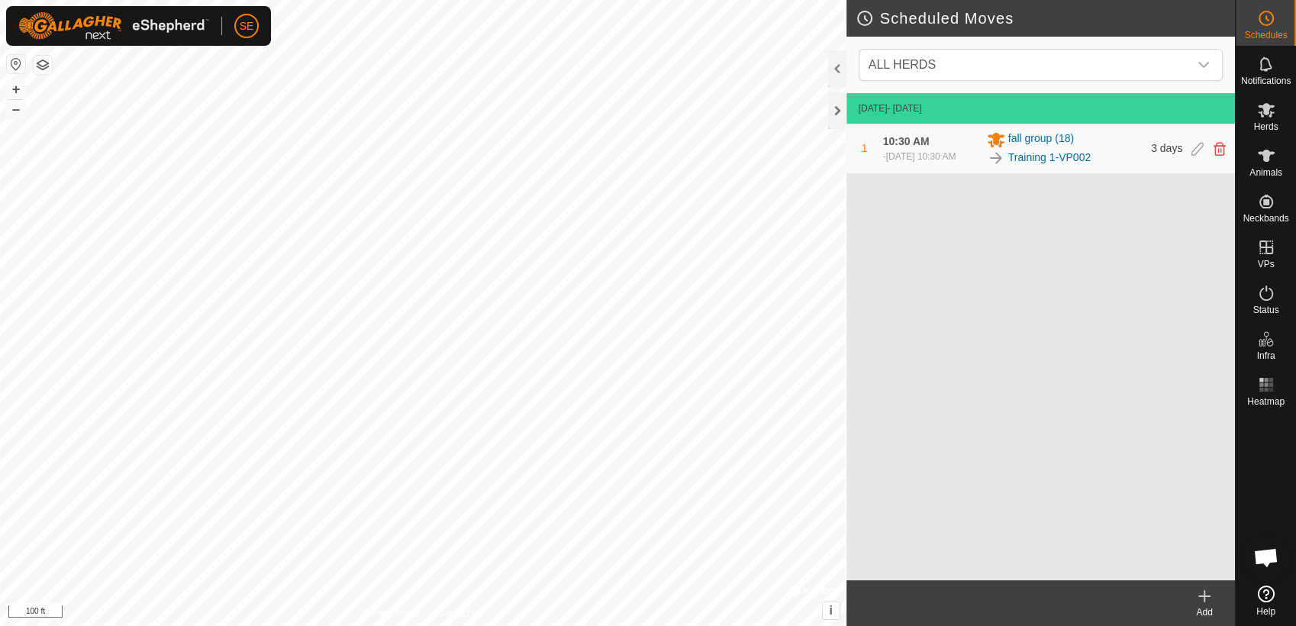
click at [859, 145] on div "1" at bounding box center [865, 148] width 18 height 16
click at [1113, 138] on div "fall group (18)" at bounding box center [1064, 140] width 155 height 18
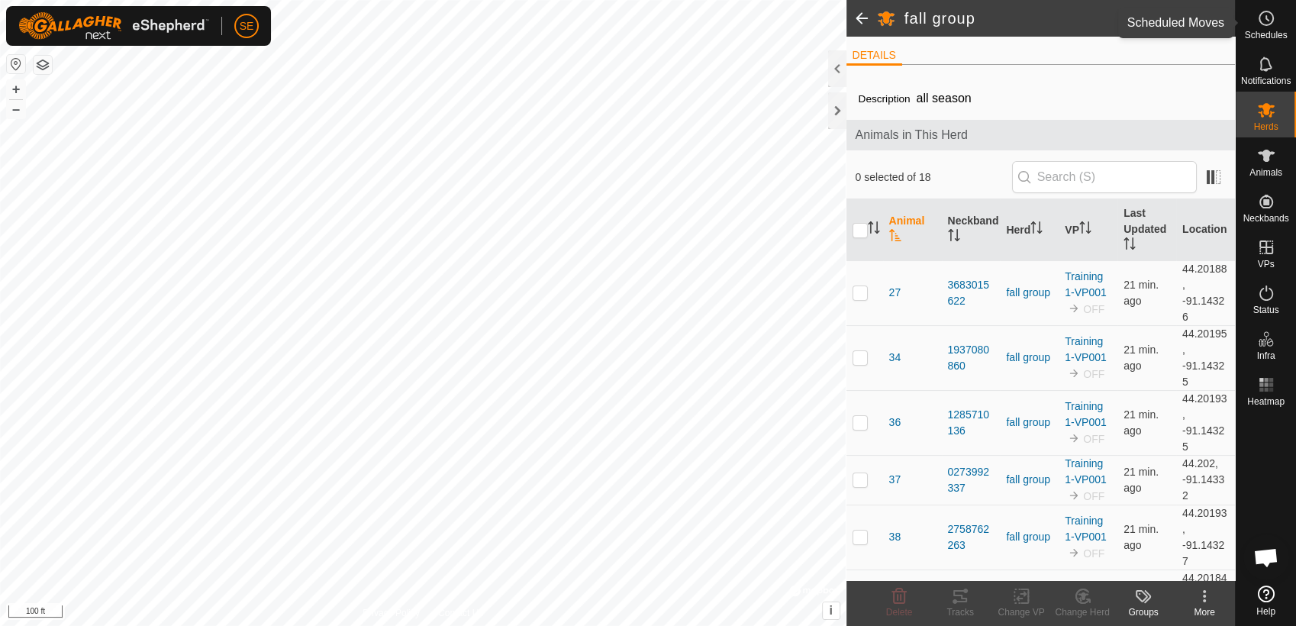
click at [1259, 17] on icon at bounding box center [1266, 18] width 18 height 18
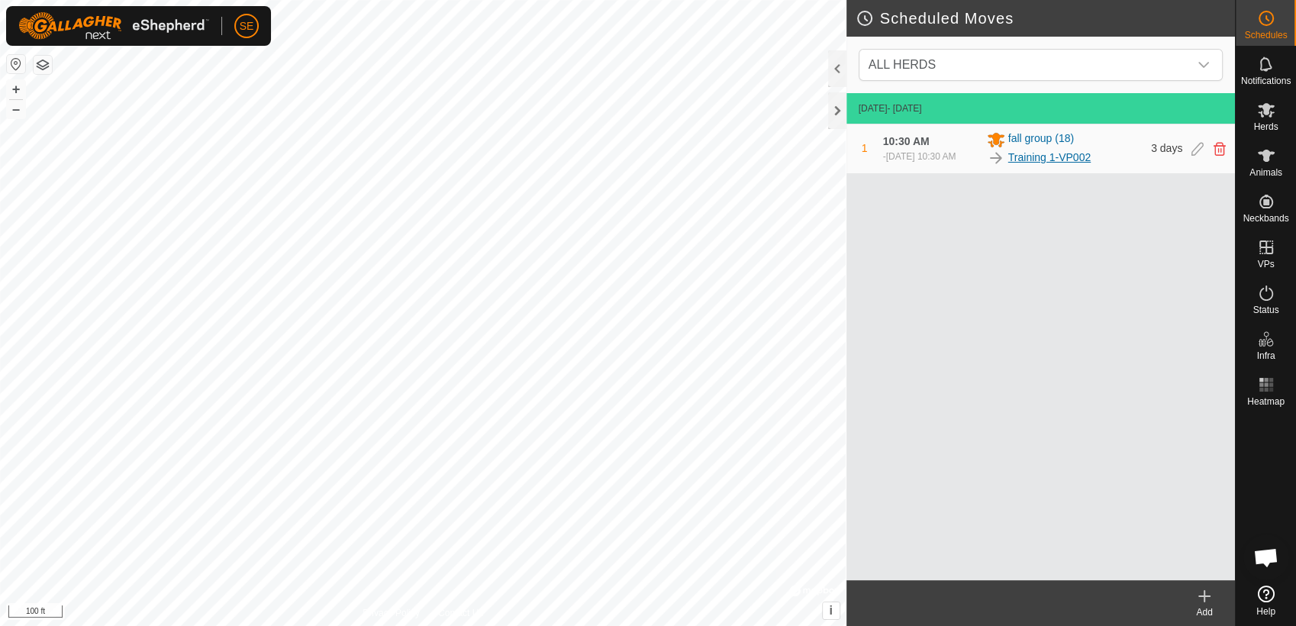
click at [1027, 154] on link "Training 1-VP002" at bounding box center [1049, 158] width 82 height 16
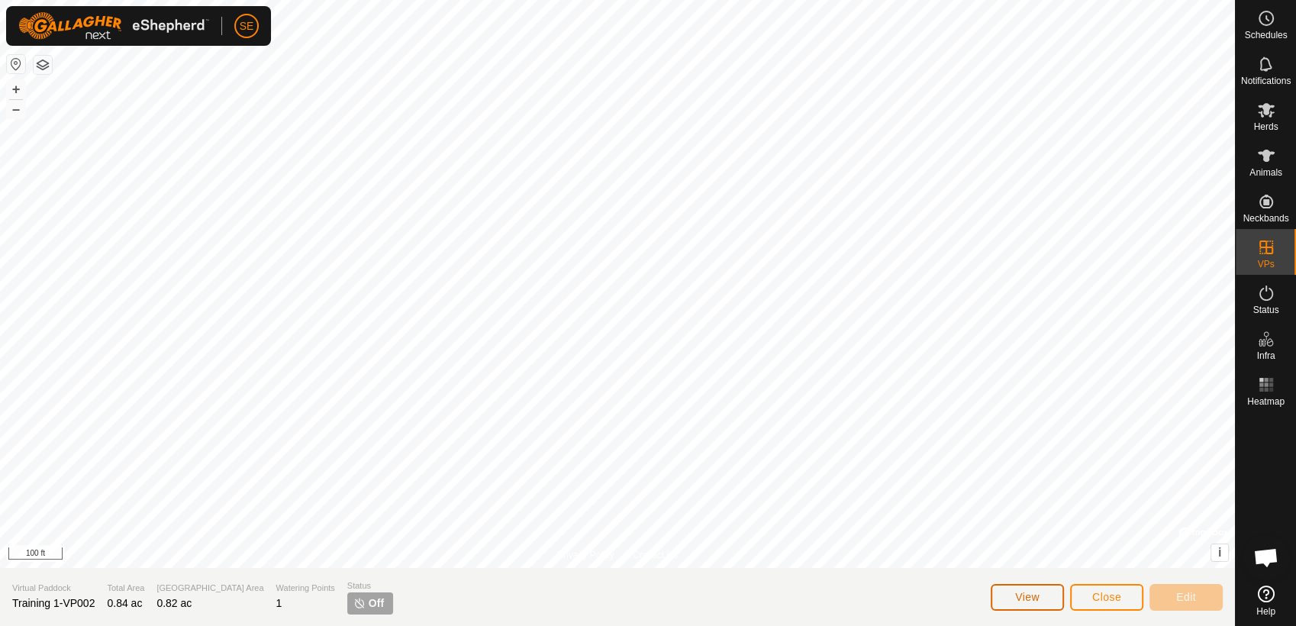
click at [1037, 597] on span "View" at bounding box center [1027, 597] width 24 height 12
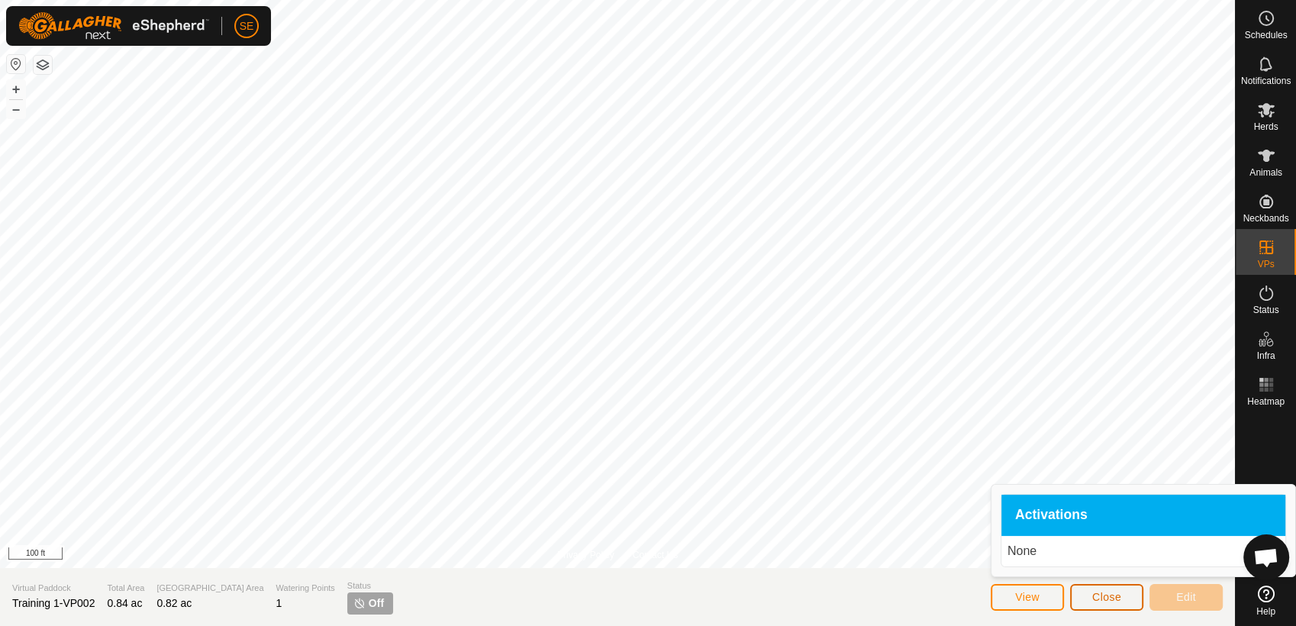
click at [1106, 597] on span "Close" at bounding box center [1106, 597] width 29 height 12
